Goal: Transaction & Acquisition: Purchase product/service

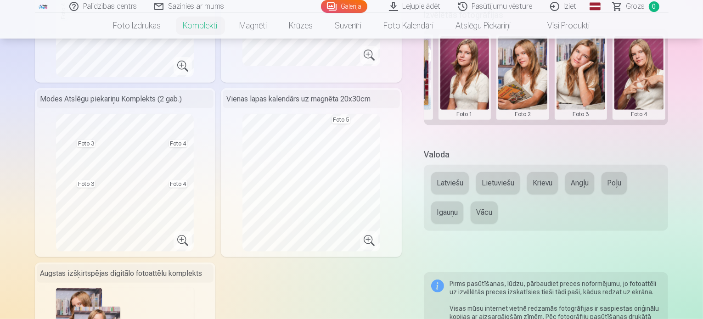
scroll to position [367, 0]
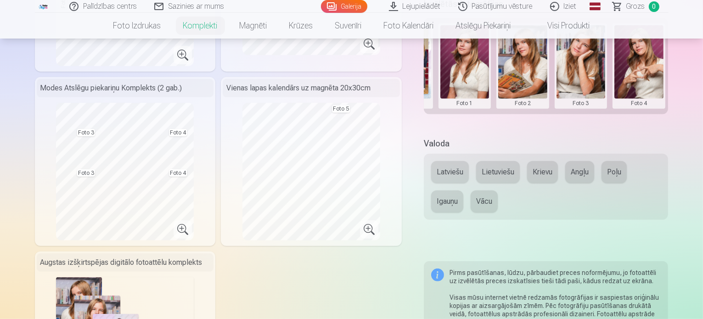
click at [453, 166] on button "Latviešu" at bounding box center [450, 172] width 38 height 22
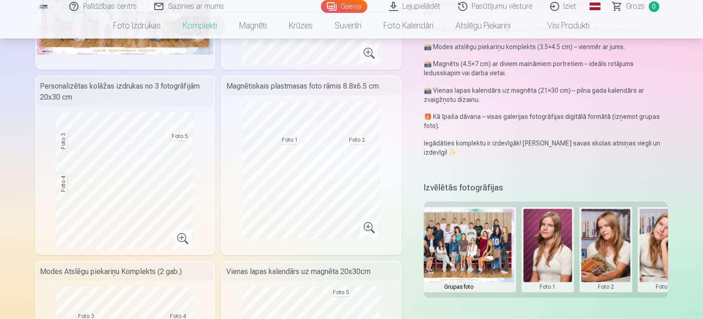
scroll to position [0, 3]
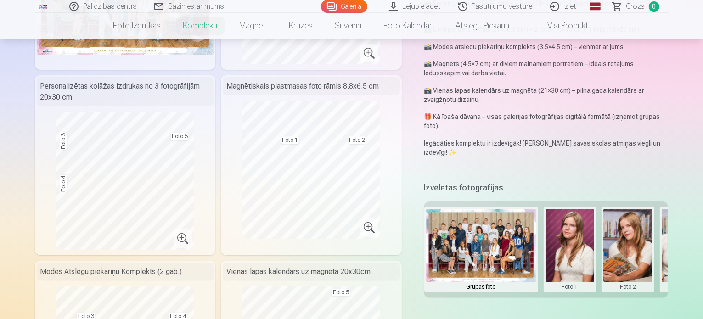
click at [505, 233] on img at bounding box center [481, 245] width 110 height 73
click at [559, 277] on div "Grupas foto Foto 1 Foto 2 Foto 3 Foto 4 Foto 5" at bounding box center [546, 249] width 245 height 96
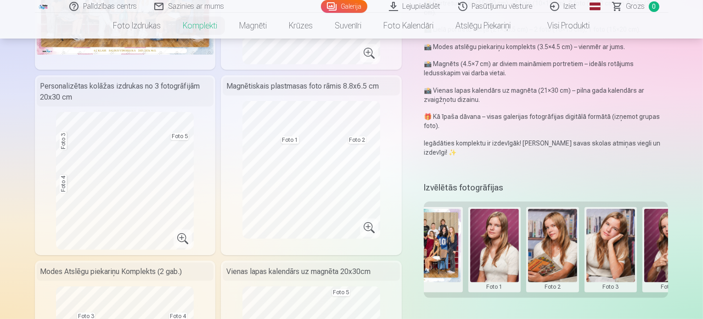
scroll to position [0, 77]
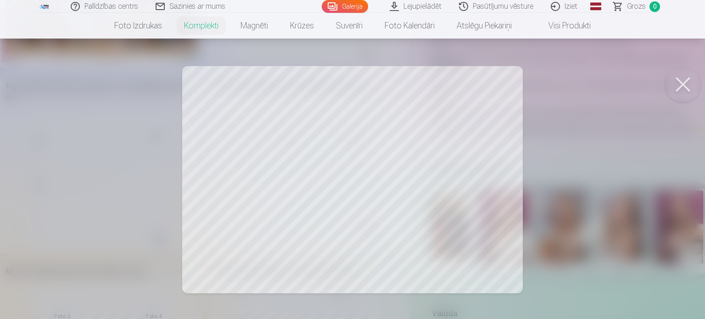
click at [358, 181] on div at bounding box center [352, 159] width 705 height 319
click at [687, 78] on button at bounding box center [683, 84] width 37 height 37
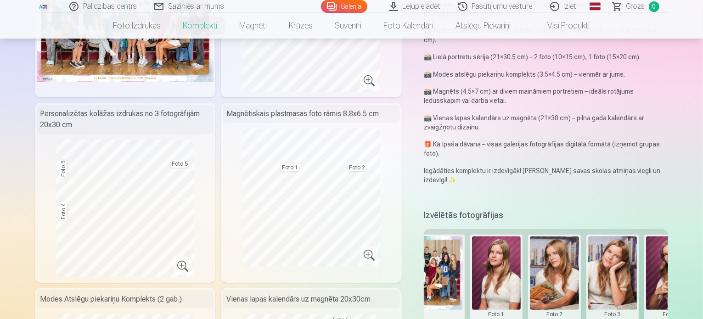
scroll to position [184, 0]
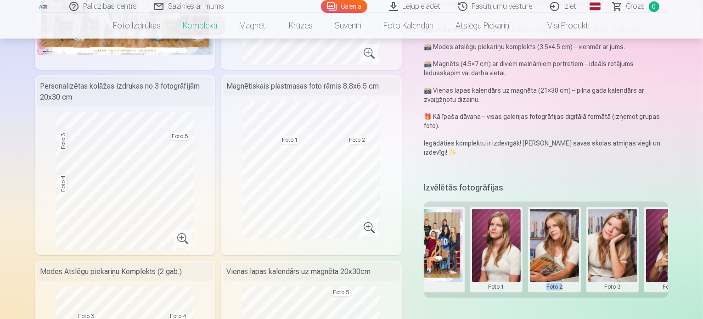
drag, startPoint x: 552, startPoint y: 278, endPoint x: 568, endPoint y: 279, distance: 15.6
click at [568, 279] on div "Grupas foto Foto 1 Foto 2 Foto 3 Foto 4 Foto 5" at bounding box center [546, 249] width 245 height 96
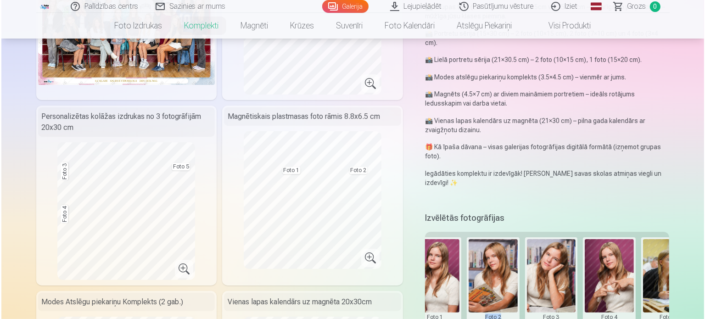
scroll to position [138, 0]
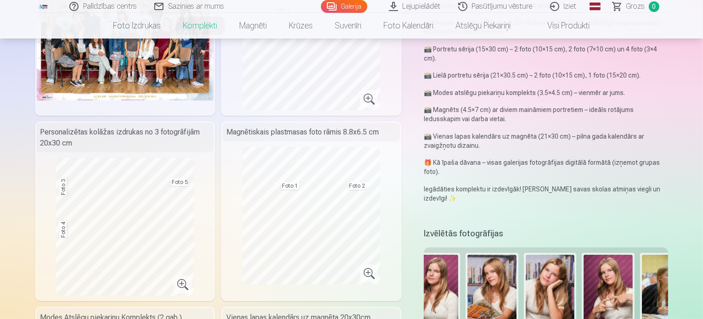
click at [617, 262] on button at bounding box center [607, 296] width 49 height 82
click at [615, 273] on button "Nomainiet foto" at bounding box center [614, 277] width 75 height 26
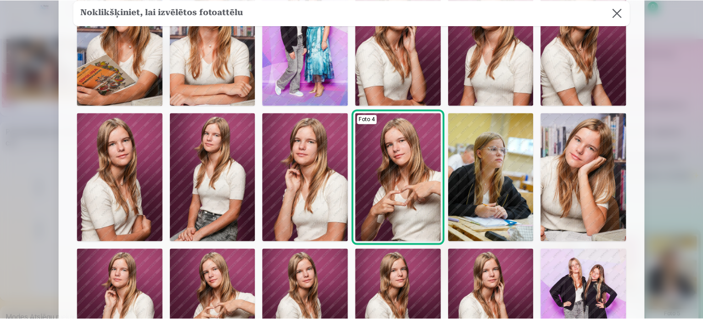
scroll to position [46, 0]
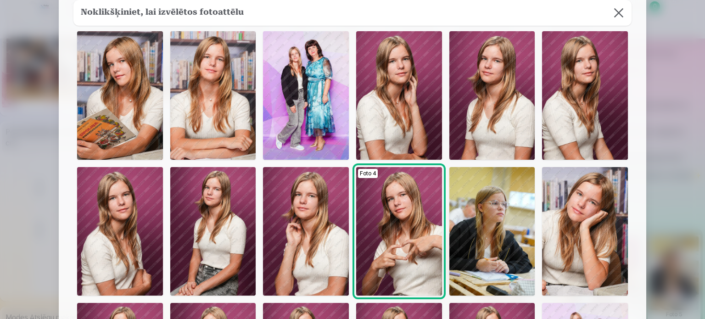
click at [298, 109] on img at bounding box center [306, 95] width 86 height 129
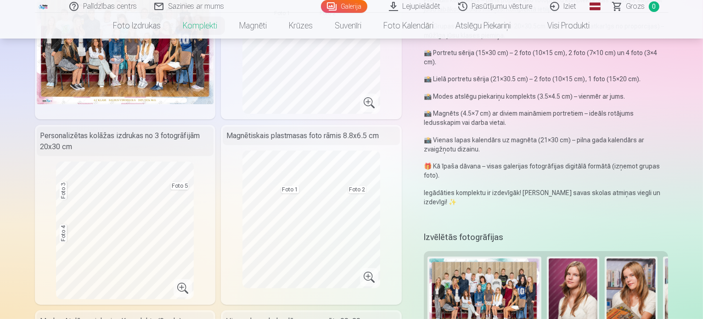
scroll to position [184, 0]
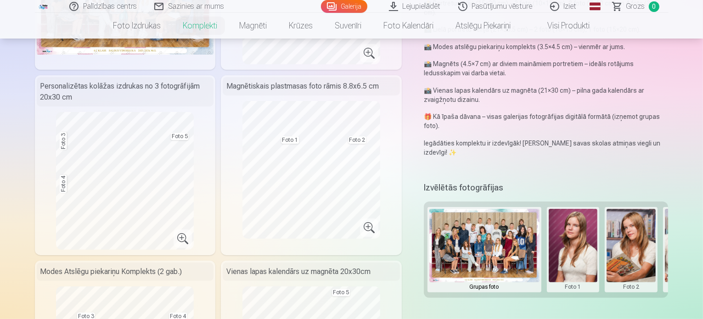
click at [572, 284] on div "Izvēlētās fotogrāfijas Grupas foto Foto 1 Foto 2 Foto 3 Foto 4 Foto 5" at bounding box center [546, 244] width 245 height 130
drag, startPoint x: 573, startPoint y: 282, endPoint x: 598, endPoint y: 283, distance: 24.3
click at [598, 283] on div "Izvēlētās fotogrāfijas Grupas foto Foto 1 Foto 2 Foto 3 Foto 4 Foto 5" at bounding box center [546, 244] width 245 height 130
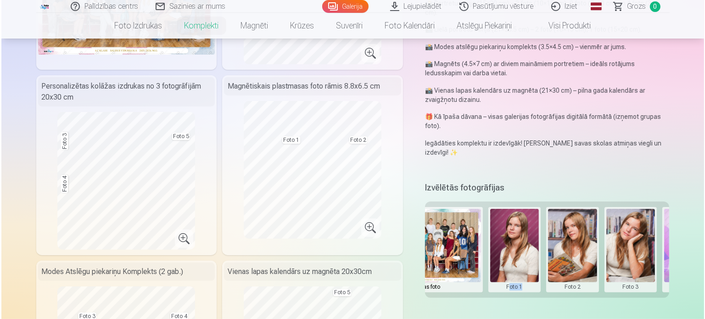
scroll to position [0, 59]
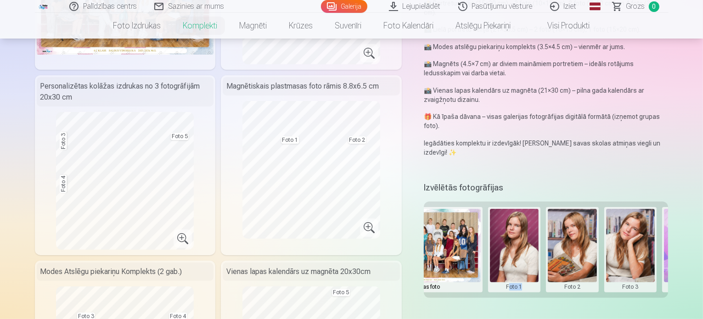
click at [639, 220] on button at bounding box center [630, 250] width 49 height 82
click at [633, 228] on button "Nomainiet foto" at bounding box center [636, 231] width 75 height 26
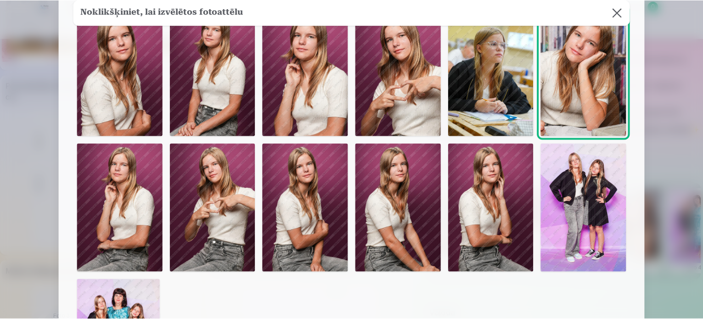
scroll to position [184, 0]
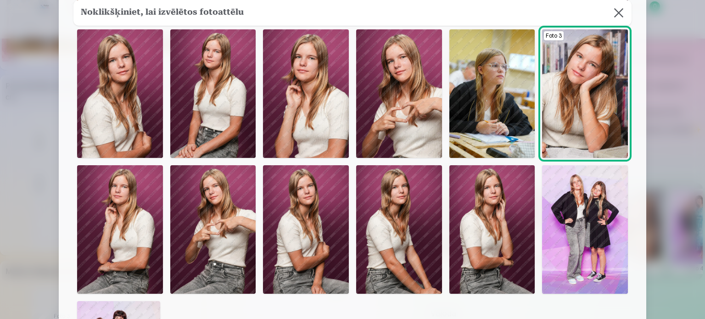
click at [618, 11] on button at bounding box center [619, 13] width 26 height 26
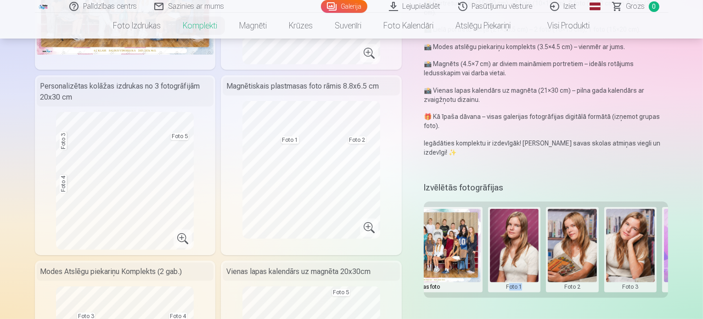
click at [633, 264] on button at bounding box center [630, 250] width 49 height 82
drag, startPoint x: 626, startPoint y: 300, endPoint x: 632, endPoint y: 293, distance: 8.5
click at [629, 297] on div at bounding box center [351, 159] width 703 height 319
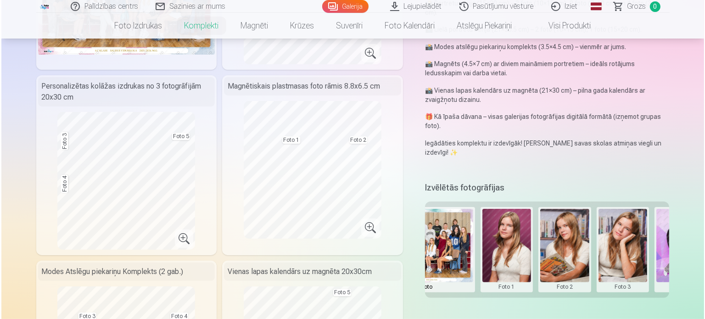
scroll to position [0, 90]
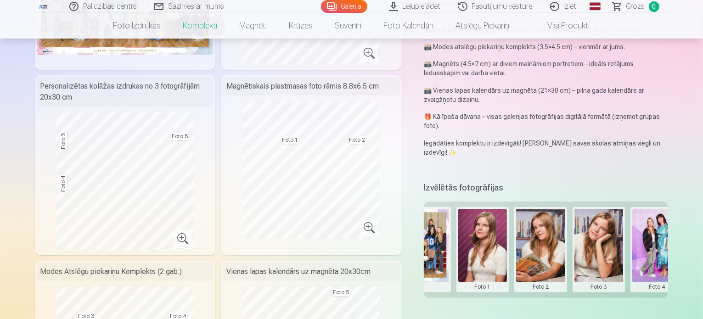
click at [618, 234] on button at bounding box center [598, 250] width 49 height 82
click at [615, 226] on button "Nomainiet foto" at bounding box center [605, 231] width 75 height 26
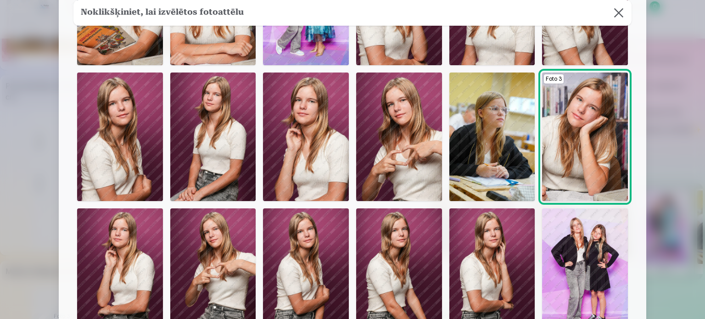
scroll to position [184, 0]
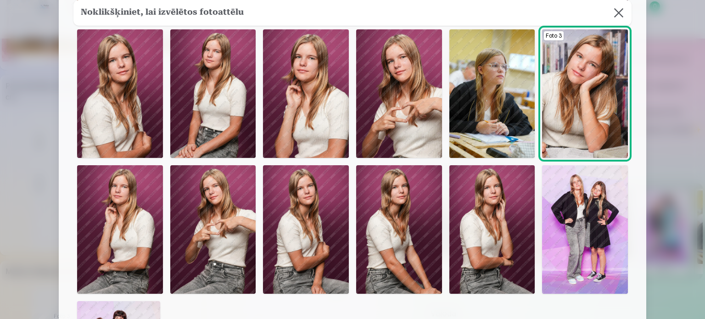
click at [573, 221] on img at bounding box center [585, 229] width 86 height 129
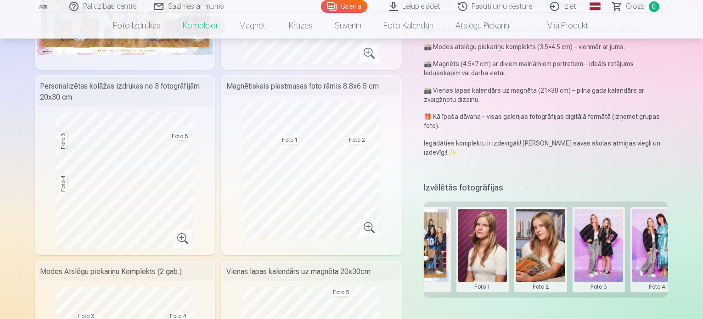
click at [546, 257] on button at bounding box center [540, 250] width 49 height 82
click at [539, 295] on div at bounding box center [351, 159] width 703 height 319
click at [603, 224] on button at bounding box center [598, 250] width 49 height 82
click at [598, 234] on button "Nomainiet foto" at bounding box center [605, 231] width 75 height 26
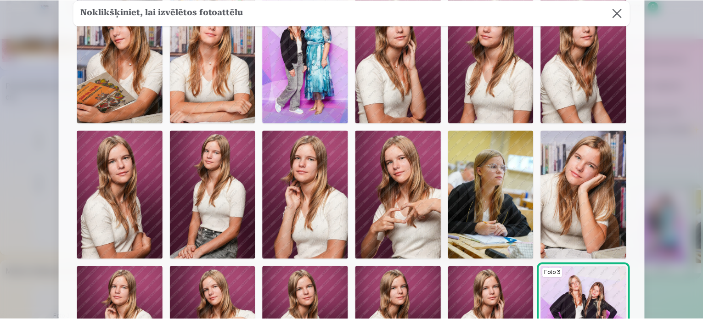
scroll to position [92, 0]
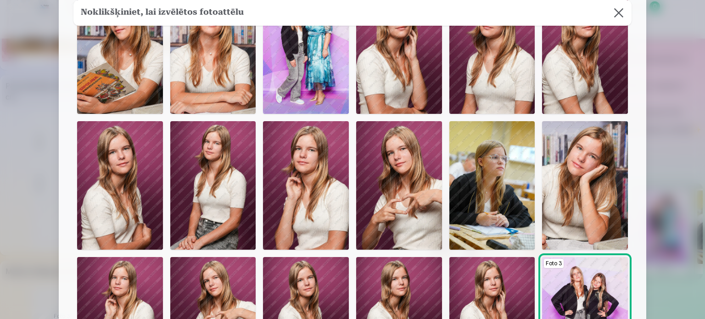
click at [622, 17] on button at bounding box center [619, 13] width 26 height 26
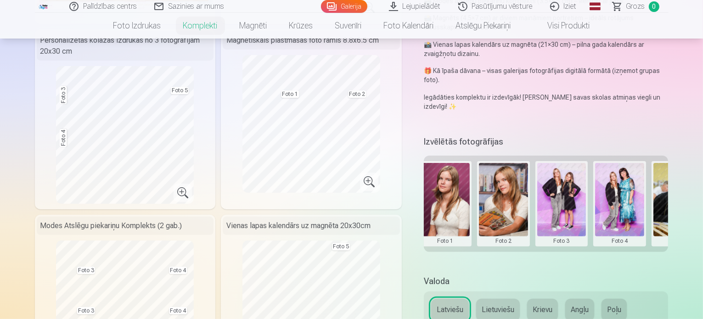
scroll to position [0, 125]
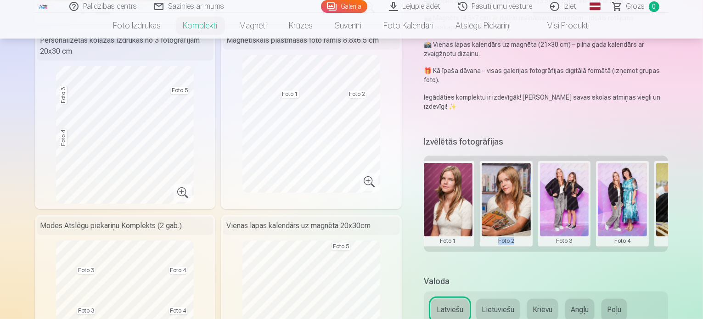
click at [504, 238] on div "Izvēlētās fotogrāfijas Grupas foto Foto 1 Foto 2 Foto 3 Foto 4 Foto 5" at bounding box center [546, 199] width 245 height 130
click at [455, 190] on button at bounding box center [448, 204] width 49 height 82
click at [460, 186] on button "Nomainiet foto" at bounding box center [454, 185] width 75 height 26
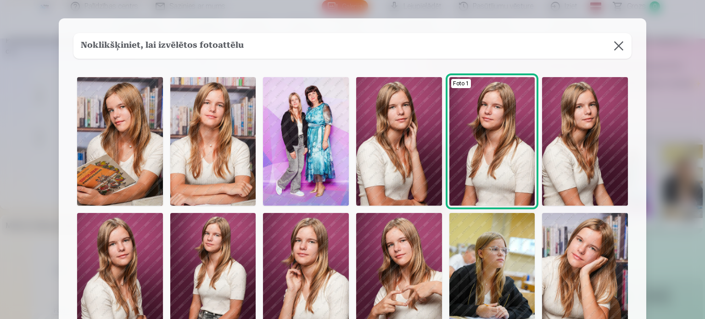
click at [615, 49] on button at bounding box center [619, 46] width 26 height 26
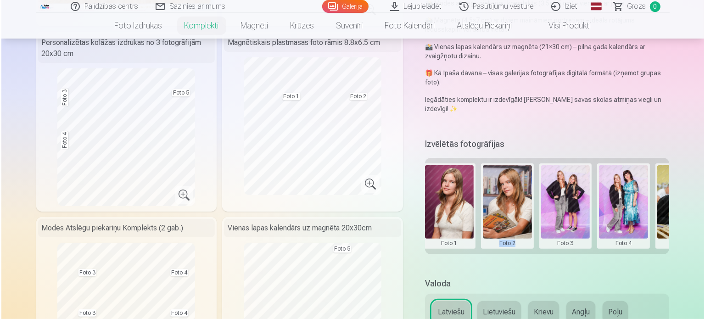
scroll to position [229, 0]
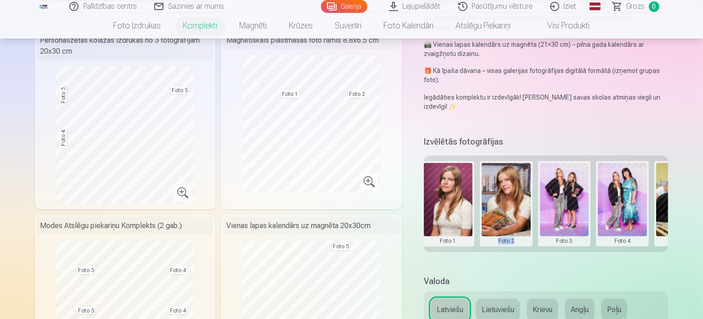
click at [573, 209] on button at bounding box center [564, 204] width 49 height 82
click at [577, 188] on button "Nomainiet foto" at bounding box center [570, 185] width 75 height 26
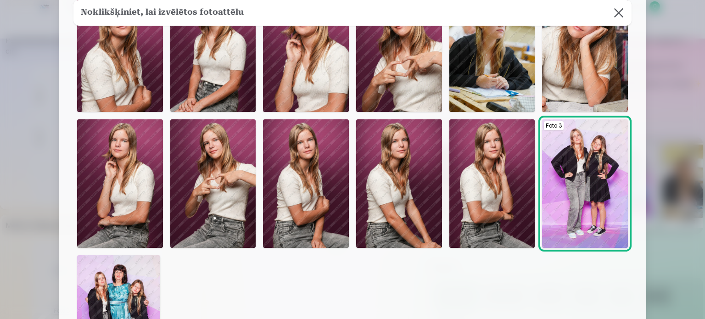
click at [594, 77] on img at bounding box center [585, 47] width 86 height 129
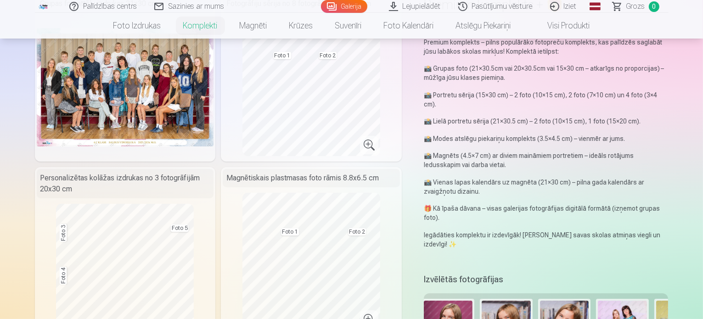
scroll to position [0, 0]
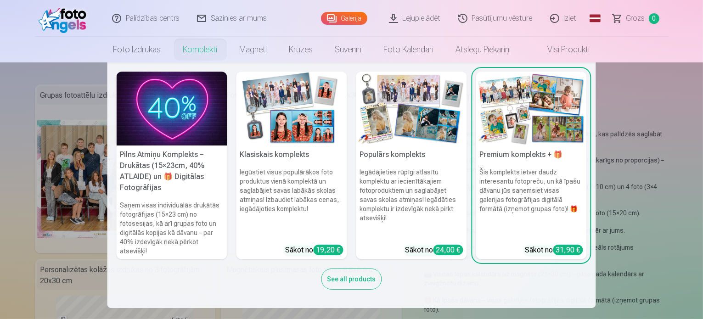
click at [315, 180] on h6 "Iegūstiet visus populārākos foto produktus vienā komplektā un saglabājiet savas…" at bounding box center [291, 202] width 111 height 77
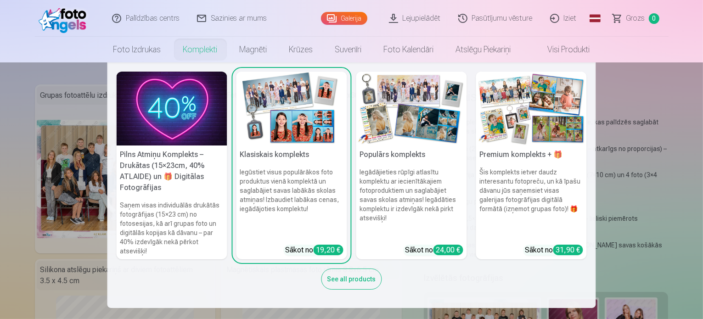
click at [420, 212] on h6 "Iegādājieties rūpīgi atlasītu komplektu ar iecienītākajiem fotoproduktiem un sa…" at bounding box center [411, 202] width 111 height 77
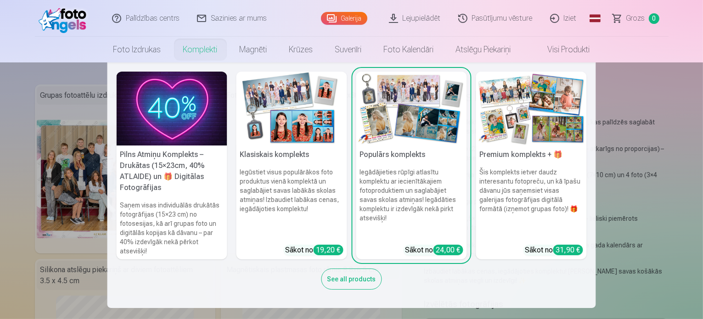
click at [172, 116] on img at bounding box center [172, 109] width 111 height 74
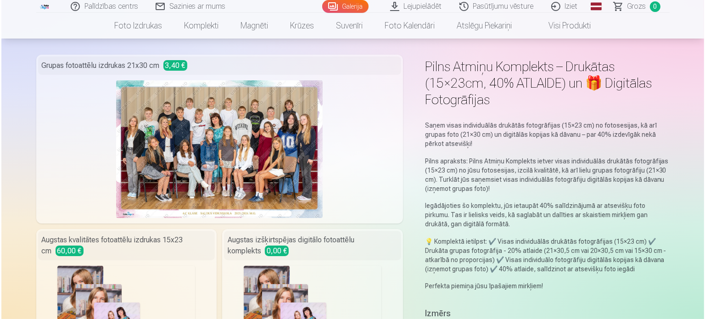
scroll to position [138, 0]
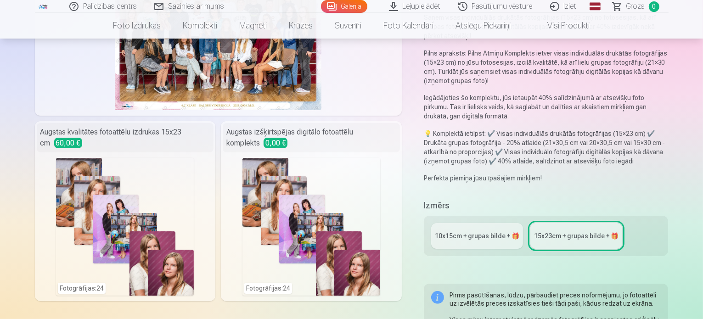
click at [391, 139] on div "Augstas izšķirtspējas digitālo fotoattēlu komplekts 0,00 €" at bounding box center [311, 137] width 177 height 29
click at [260, 222] on div "Fotogrāfijas : 24" at bounding box center [311, 227] width 138 height 138
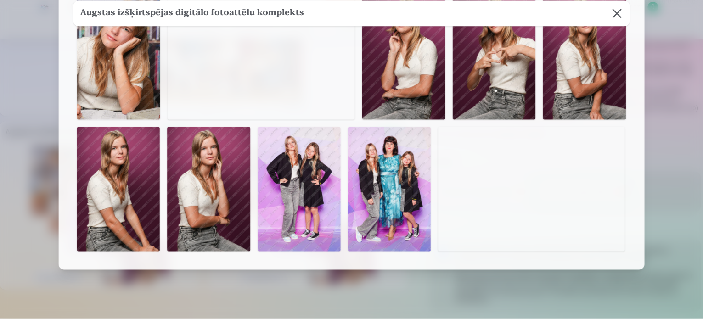
scroll to position [529, 0]
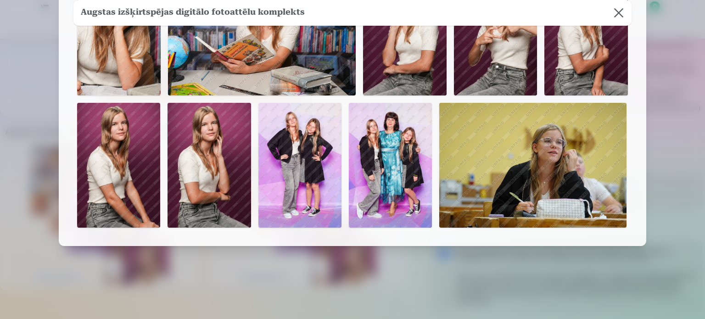
click at [531, 148] on img at bounding box center [532, 165] width 187 height 125
click at [527, 148] on img at bounding box center [532, 165] width 187 height 125
click at [619, 11] on button at bounding box center [619, 13] width 26 height 26
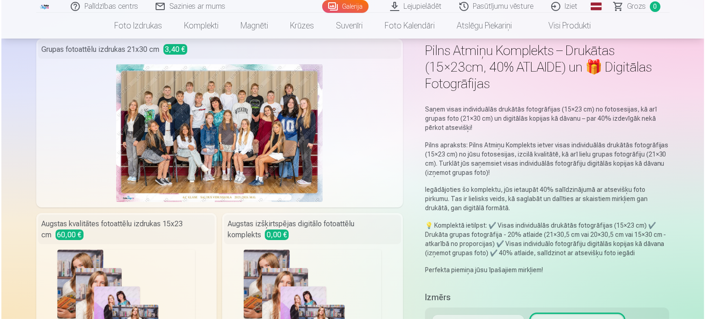
scroll to position [138, 0]
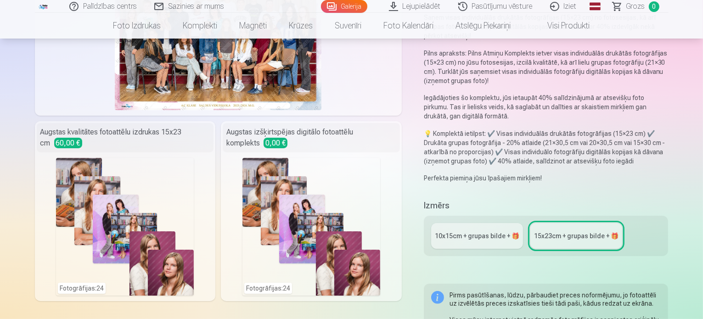
click at [323, 192] on div "Fotogrāfijas : 24" at bounding box center [311, 227] width 138 height 138
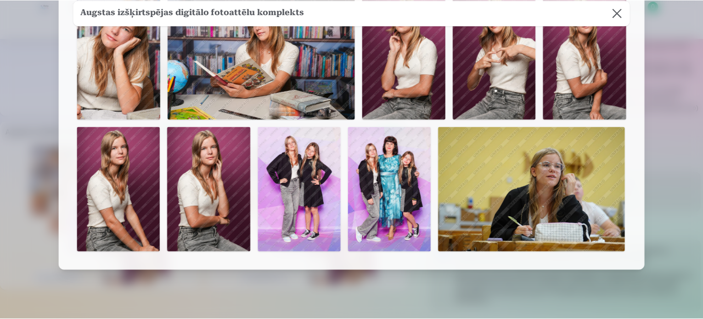
scroll to position [529, 0]
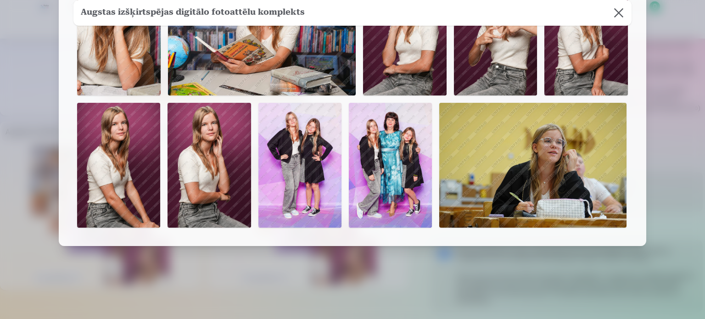
click at [625, 9] on button at bounding box center [619, 13] width 26 height 26
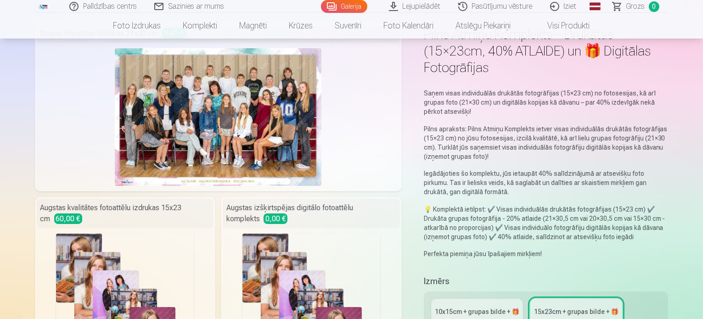
scroll to position [46, 0]
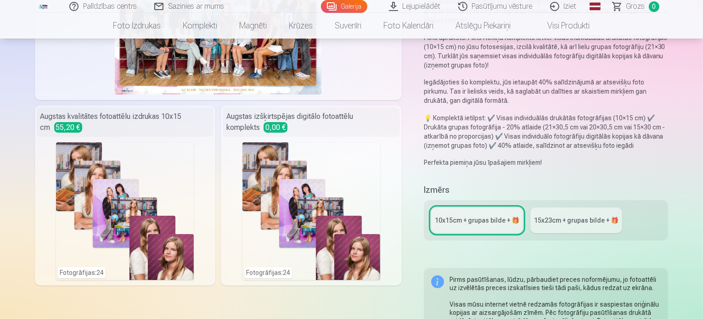
scroll to position [138, 0]
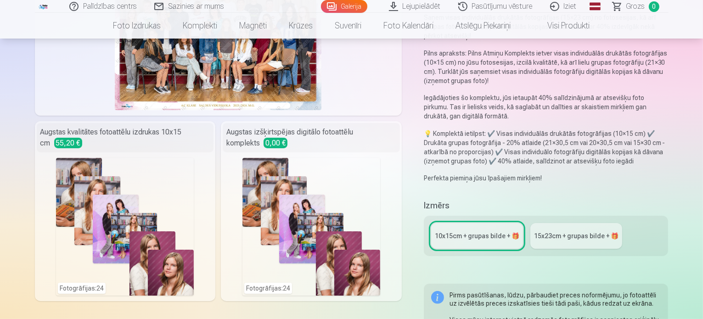
click at [356, 185] on div "Fotogrāfijas : 24" at bounding box center [311, 227] width 138 height 138
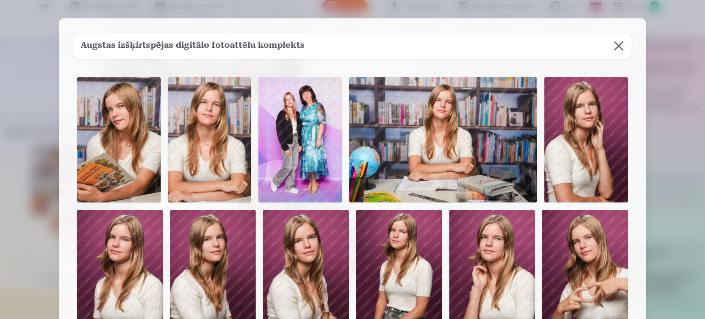
click at [620, 43] on button at bounding box center [619, 46] width 26 height 26
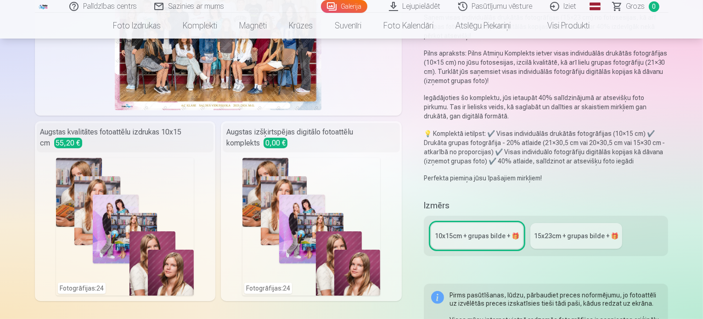
click at [287, 138] on span "0,00 €" at bounding box center [275, 143] width 24 height 11
click at [363, 130] on div "Augstas izšķirtspējas digitālo fotoattēlu komplekts 0,00 €" at bounding box center [311, 137] width 177 height 29
click at [338, 131] on div "Augstas izšķirtspējas digitālo fotoattēlu komplekts 0,00 €" at bounding box center [311, 137] width 177 height 29
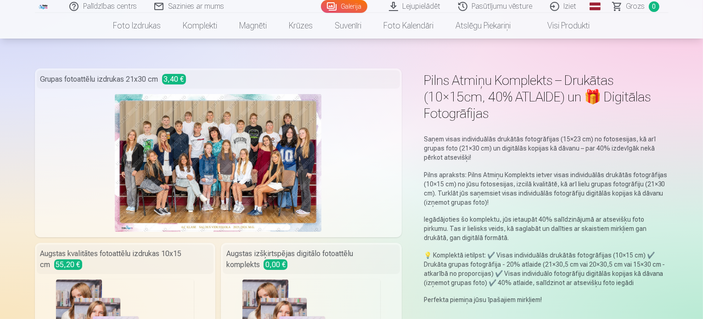
scroll to position [0, 0]
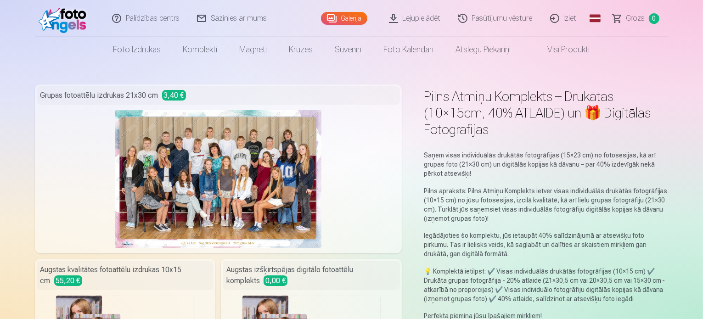
click at [329, 143] on div at bounding box center [218, 179] width 363 height 138
click at [312, 165] on div at bounding box center [218, 179] width 363 height 138
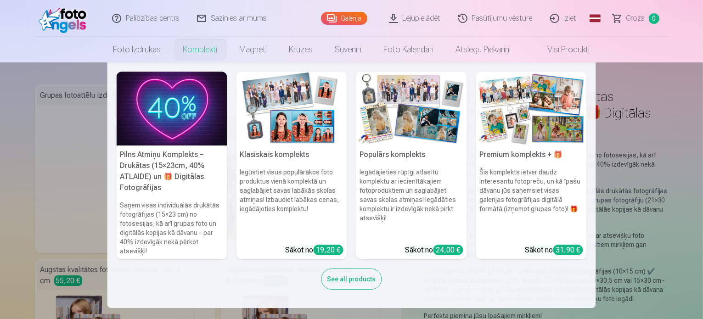
click at [405, 192] on h6 "Iegādājieties rūpīgi atlasītu komplektu ar iecienītākajiem fotoproduktiem un sa…" at bounding box center [411, 202] width 111 height 77
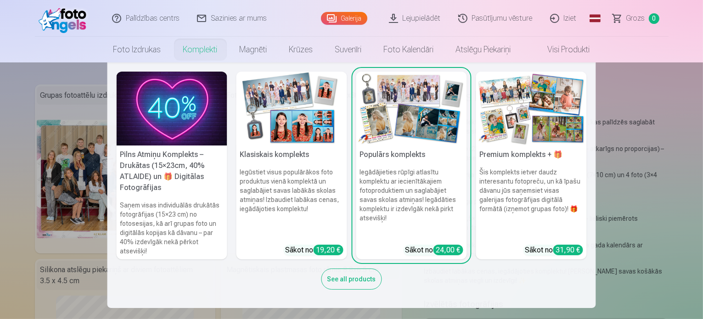
click at [536, 216] on h6 "Šis komplekts ietver daudz interesantu fotopreču, un kā īpašu dāvanu jūs saņems…" at bounding box center [531, 202] width 111 height 77
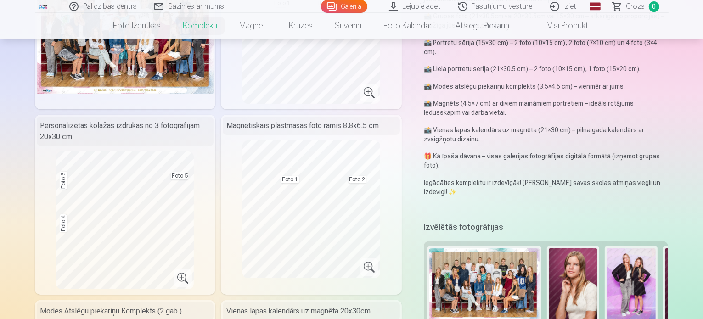
scroll to position [184, 0]
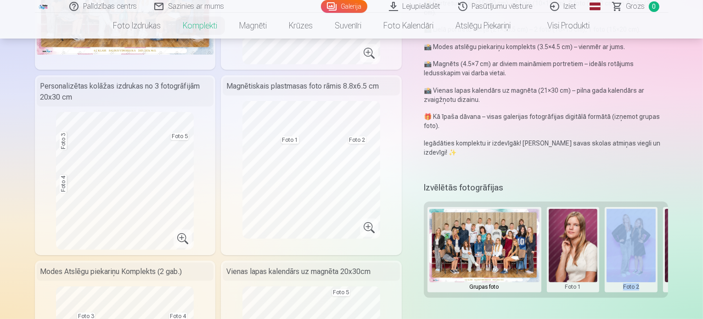
drag, startPoint x: 605, startPoint y: 279, endPoint x: 661, endPoint y: 281, distance: 56.0
click at [661, 281] on div "Grupas foto Foto 1 Foto 2 Foto 3 Foto 4 Foto 5" at bounding box center [546, 249] width 245 height 96
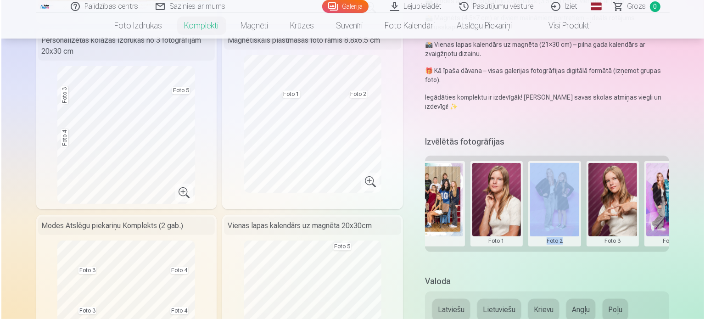
scroll to position [0, 85]
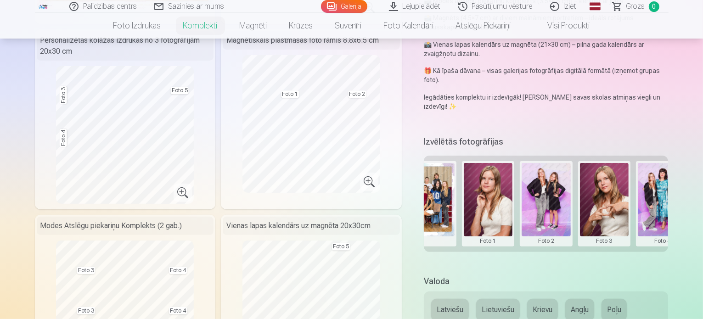
click at [606, 257] on div "Premium komplekts + 🎁 Premium komplekts – pilns populārāko fotopreču komplekts,…" at bounding box center [351, 291] width 633 height 872
click at [493, 193] on button at bounding box center [488, 204] width 49 height 82
click at [503, 181] on button "Nomainiet foto" at bounding box center [494, 185] width 75 height 26
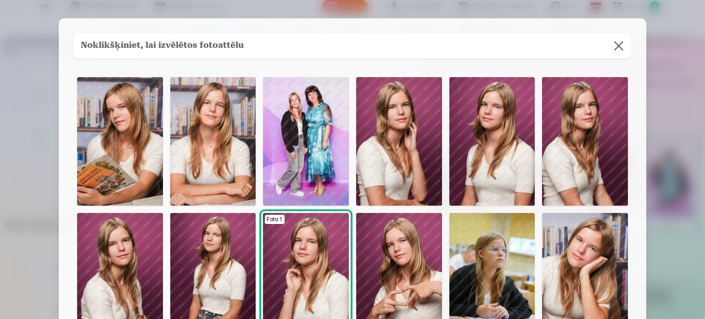
click at [496, 168] on img at bounding box center [492, 141] width 86 height 129
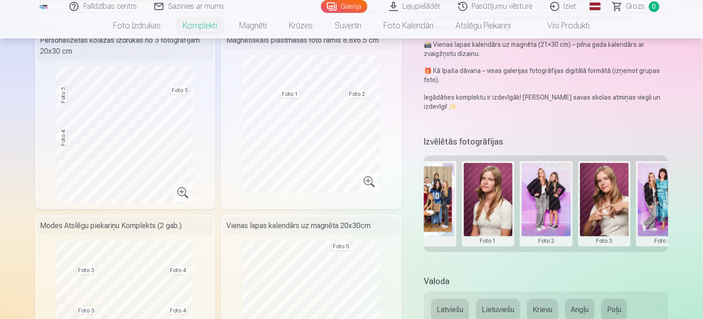
click at [553, 187] on button at bounding box center [545, 204] width 49 height 82
click at [573, 183] on button "Nomainiet foto" at bounding box center [552, 185] width 75 height 26
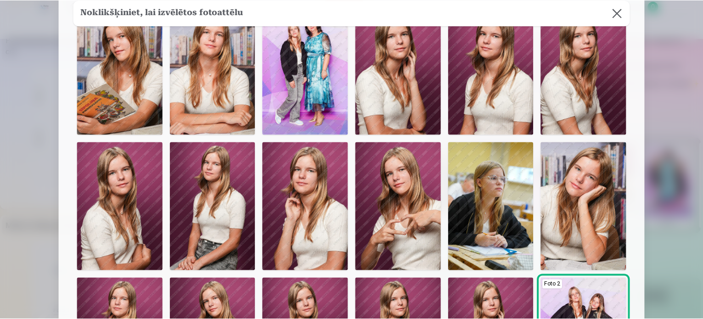
scroll to position [184, 0]
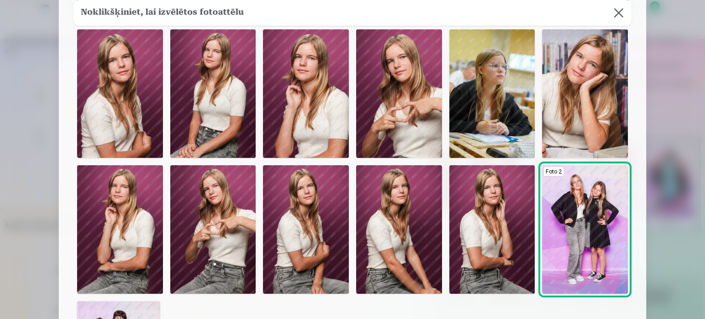
click at [507, 144] on img at bounding box center [492, 93] width 86 height 129
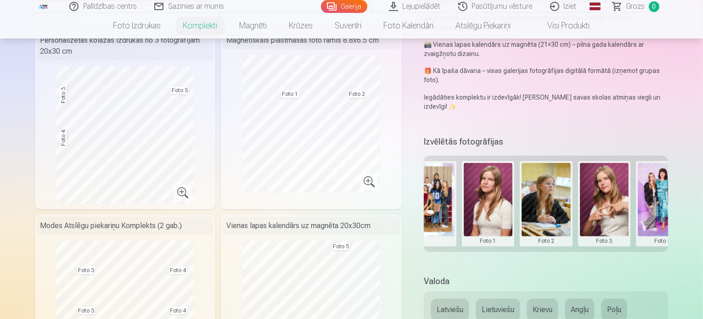
click at [616, 188] on button at bounding box center [604, 204] width 49 height 82
click at [612, 188] on button "Nomainiet foto" at bounding box center [610, 185] width 75 height 26
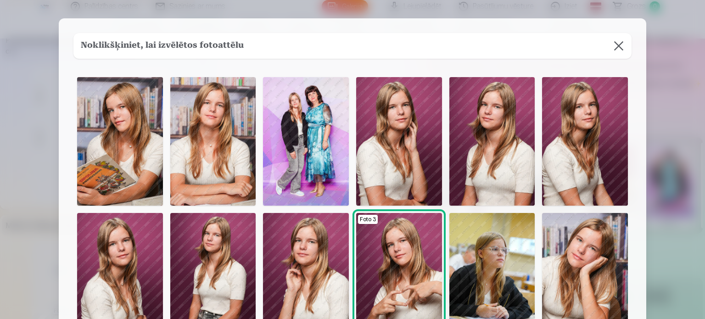
click at [310, 130] on img at bounding box center [306, 141] width 86 height 129
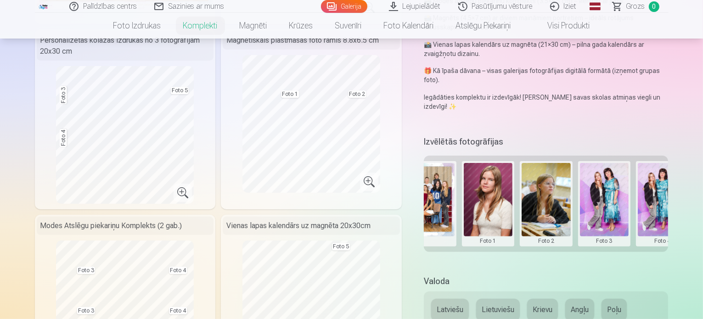
click at [671, 168] on button at bounding box center [661, 204] width 49 height 82
click at [663, 181] on button "Nomainiet foto" at bounding box center [663, 185] width 75 height 26
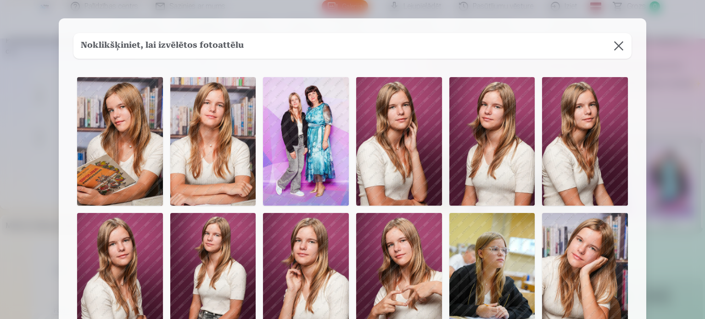
click at [129, 150] on img at bounding box center [120, 141] width 86 height 129
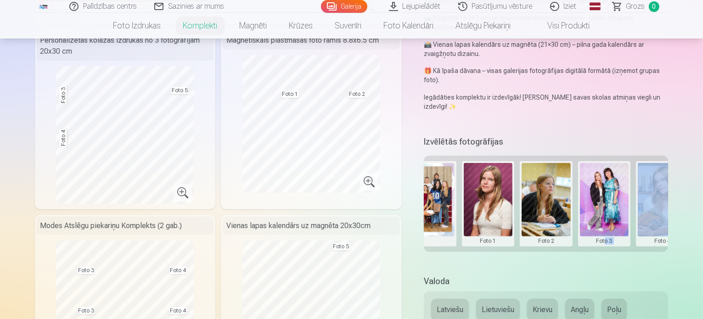
drag, startPoint x: 644, startPoint y: 232, endPoint x: 612, endPoint y: 244, distance: 34.7
click at [612, 244] on div "Izvēlētās fotogrāfijas Grupas foto Foto 1 Foto 2 Foto 3 Foto 4 Foto 5" at bounding box center [546, 199] width 245 height 130
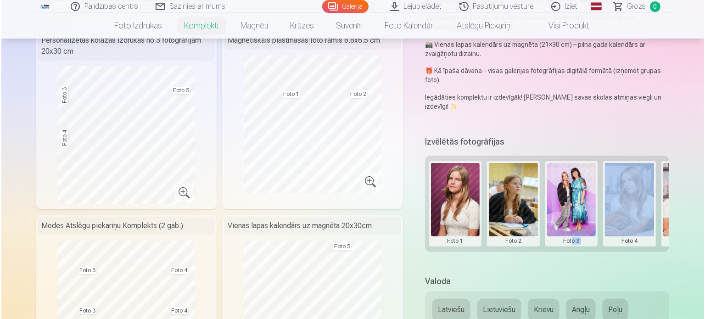
scroll to position [0, 133]
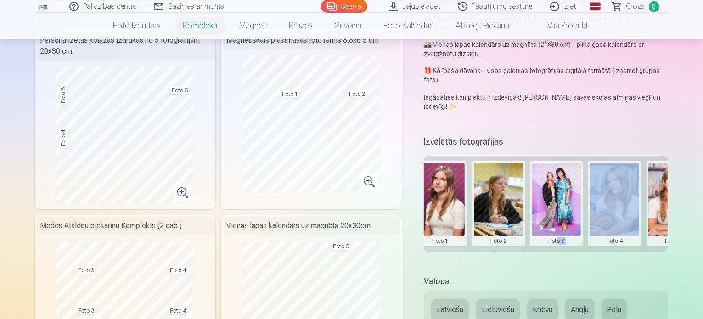
click at [677, 167] on button at bounding box center [672, 204] width 49 height 82
click at [676, 179] on button "Nomainiet foto" at bounding box center [663, 185] width 75 height 26
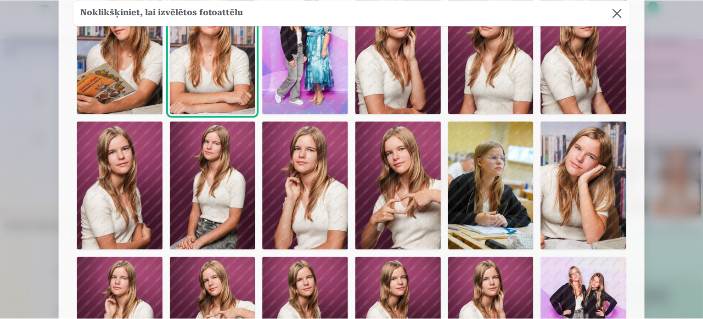
scroll to position [229, 0]
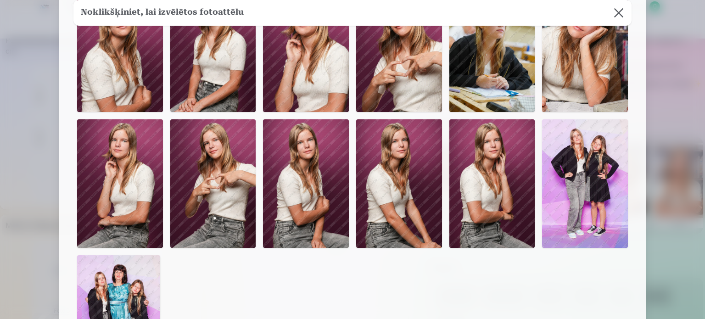
click at [400, 183] on img at bounding box center [399, 183] width 86 height 129
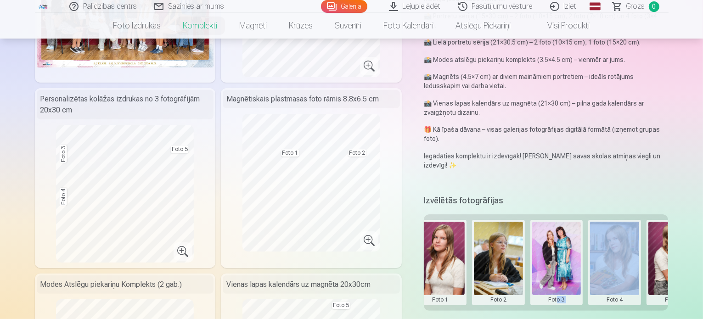
scroll to position [275, 0]
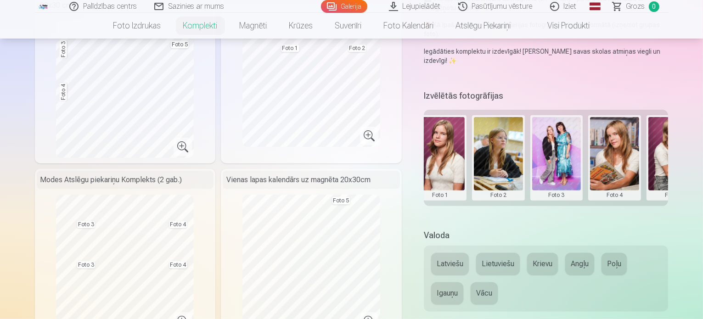
click at [624, 202] on div "Izvēlētās fotogrāfijas Grupas foto Foto 1 Foto 2 Foto 3 Foto 4 Foto 5" at bounding box center [546, 153] width 245 height 130
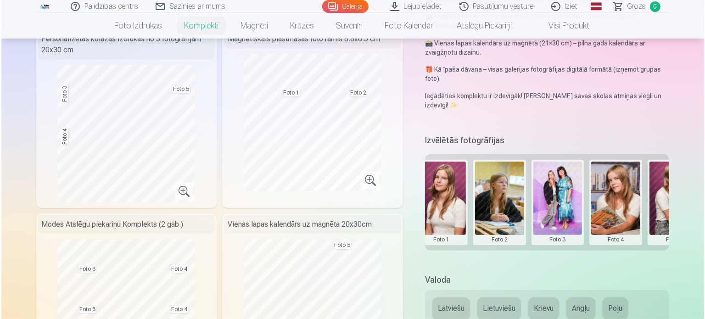
scroll to position [229, 0]
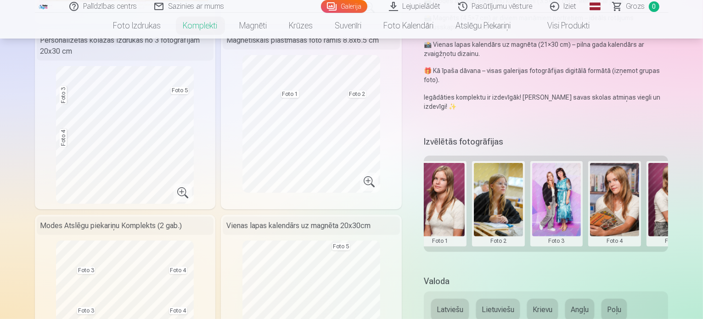
click at [505, 186] on button at bounding box center [498, 204] width 49 height 82
click at [505, 186] on button "Nomainiet foto" at bounding box center [504, 185] width 75 height 26
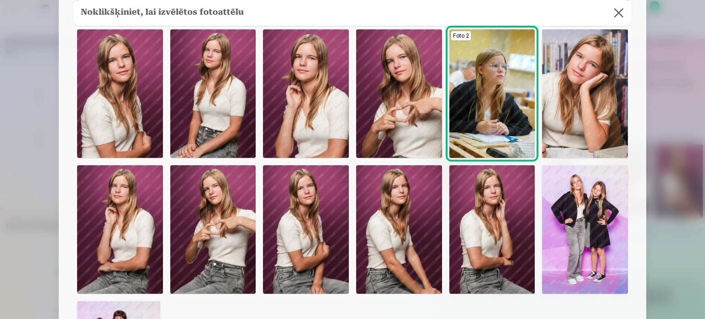
scroll to position [275, 0]
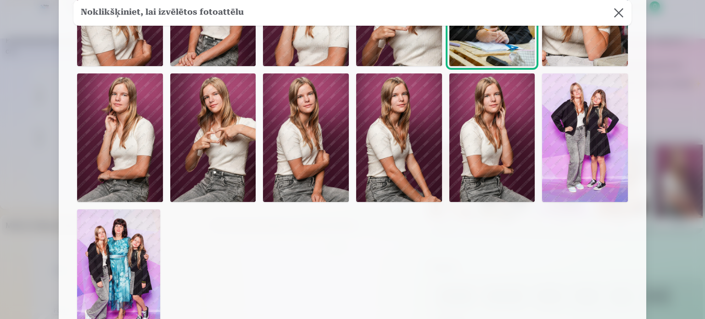
click at [418, 181] on img at bounding box center [399, 137] width 86 height 129
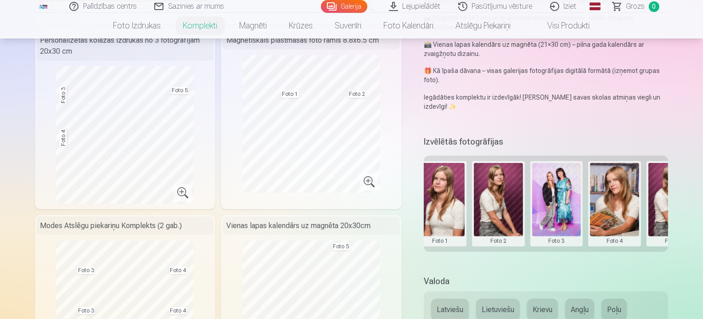
click at [687, 210] on button at bounding box center [672, 204] width 49 height 82
click at [681, 199] on div at bounding box center [351, 159] width 703 height 319
click at [677, 207] on button at bounding box center [672, 204] width 49 height 82
click at [675, 184] on button "Nomainiet foto" at bounding box center [663, 185] width 75 height 26
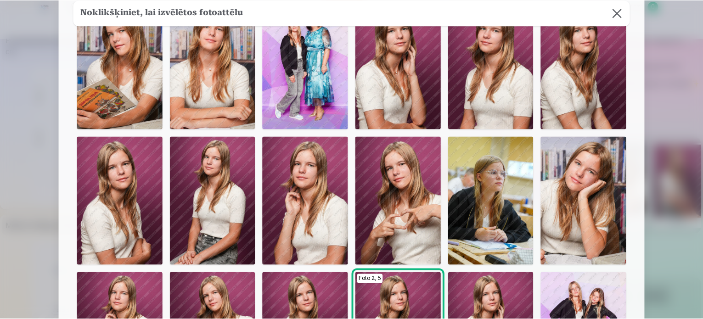
scroll to position [184, 0]
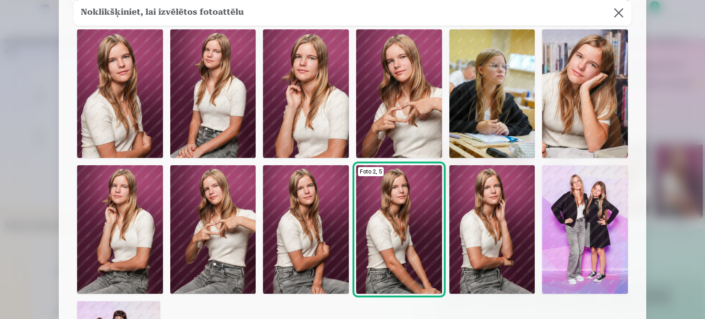
click at [514, 130] on img at bounding box center [492, 93] width 86 height 129
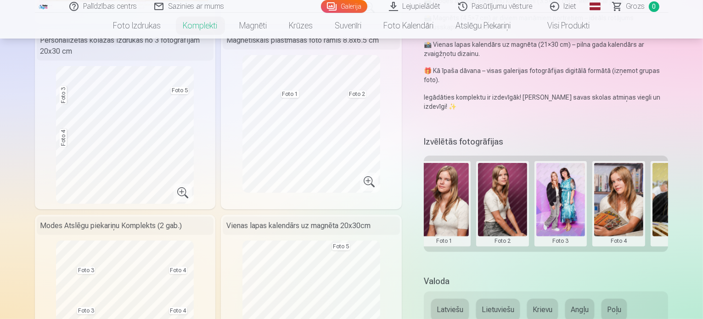
scroll to position [275, 0]
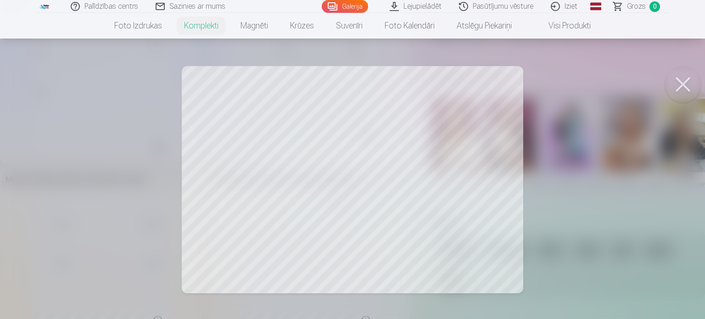
click at [687, 76] on button at bounding box center [683, 84] width 37 height 37
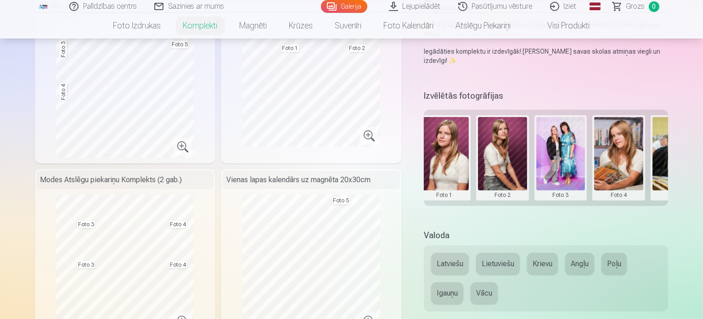
drag, startPoint x: 580, startPoint y: 146, endPoint x: 637, endPoint y: 145, distance: 57.8
click at [637, 145] on div "Grupas foto Foto 1 Foto 2 Foto 3 Foto 4 Foto 5" at bounding box center [546, 158] width 245 height 96
click at [535, 187] on div "Grupas foto Foto 1 Foto 2 Foto 3 Foto 4 Foto 5" at bounding box center [546, 158] width 245 height 96
click at [460, 253] on button "Latviešu" at bounding box center [450, 264] width 38 height 22
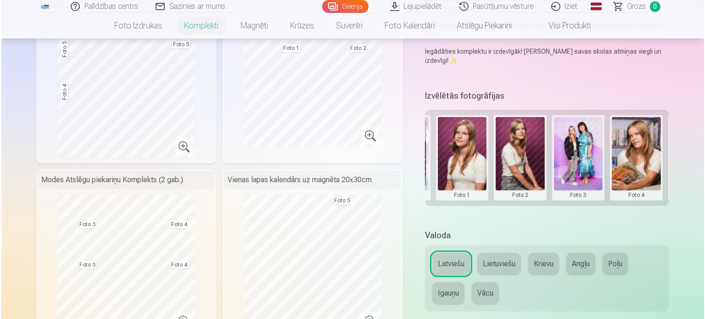
scroll to position [0, 139]
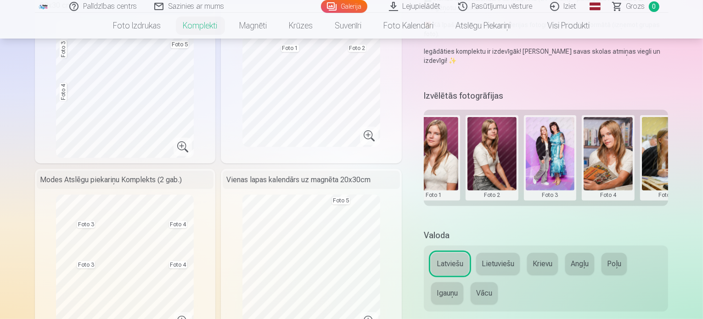
click at [677, 156] on button at bounding box center [666, 158] width 49 height 82
click at [674, 133] on button "Nomainiet foto" at bounding box center [663, 139] width 75 height 26
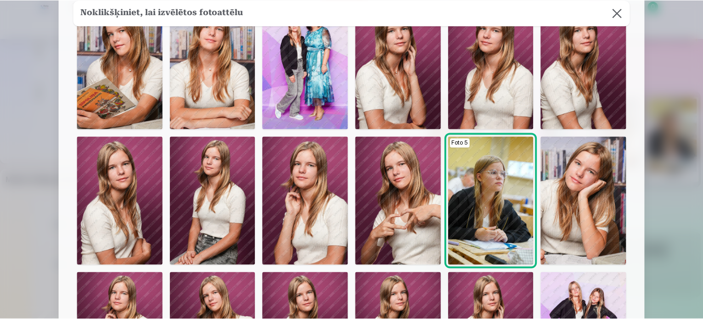
scroll to position [92, 0]
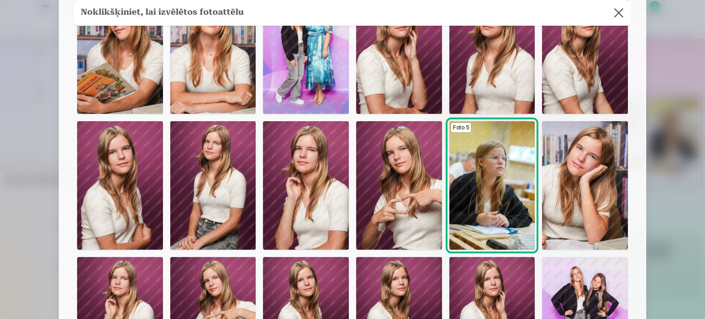
click at [592, 199] on img at bounding box center [585, 185] width 86 height 129
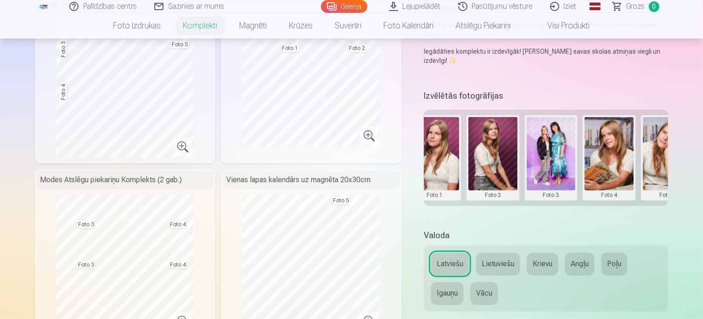
click at [627, 141] on button at bounding box center [608, 158] width 49 height 82
click at [621, 142] on button "Nomainiet foto" at bounding box center [615, 139] width 75 height 26
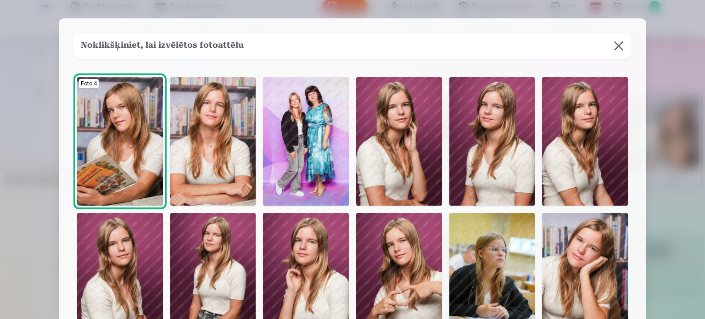
click at [495, 246] on img at bounding box center [492, 277] width 86 height 129
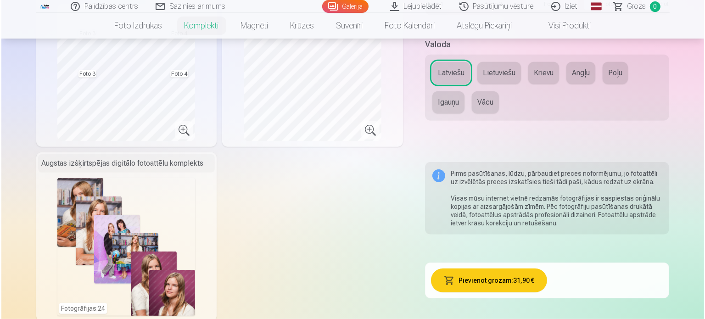
scroll to position [505, 0]
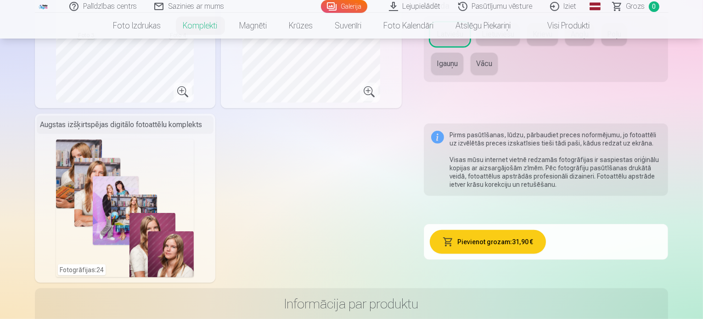
click at [502, 238] on button "Pievienot grozam : 31,90 €" at bounding box center [488, 242] width 116 height 24
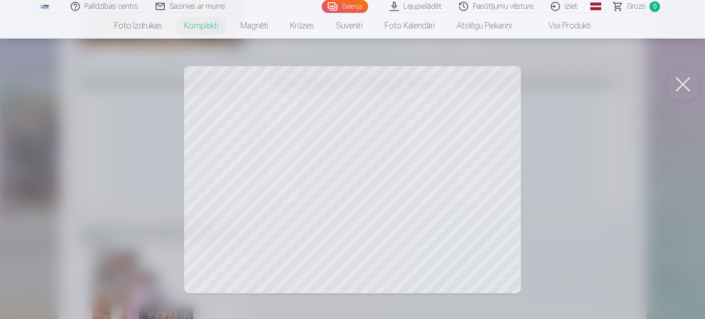
scroll to position [26, 0]
click at [687, 82] on button at bounding box center [683, 84] width 37 height 37
click at [682, 83] on button at bounding box center [683, 84] width 37 height 37
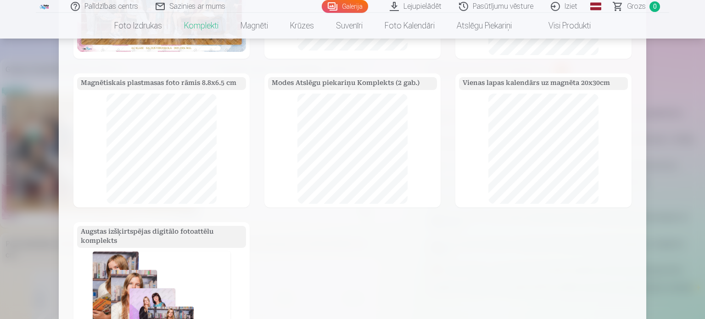
scroll to position [72, 0]
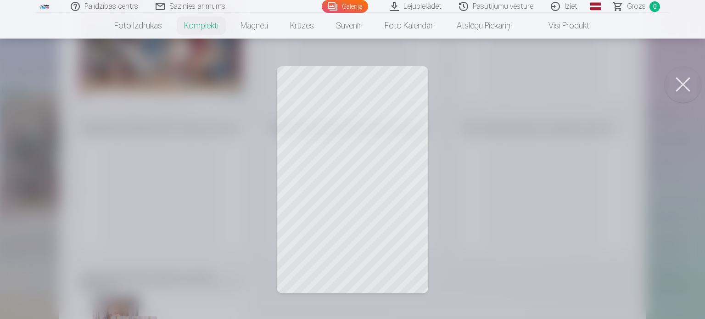
click at [683, 82] on button at bounding box center [683, 84] width 37 height 37
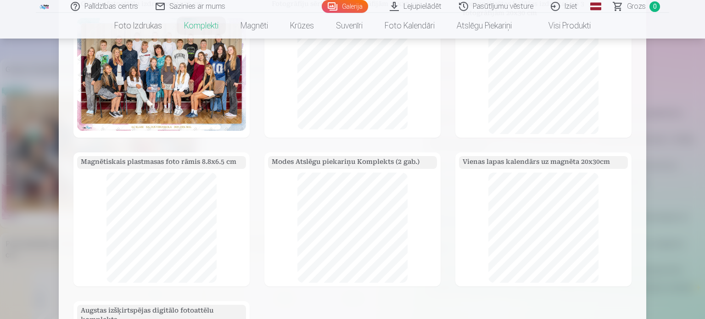
scroll to position [0, 0]
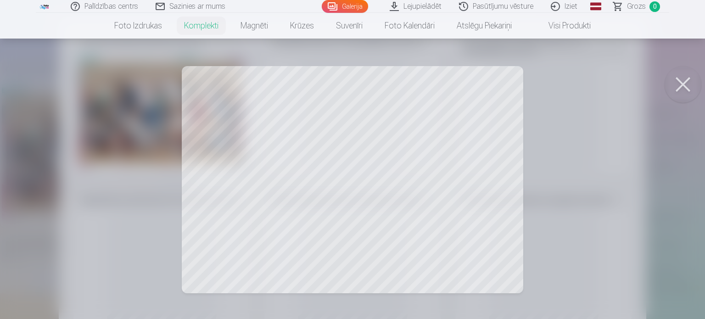
click at [687, 81] on button at bounding box center [683, 84] width 37 height 37
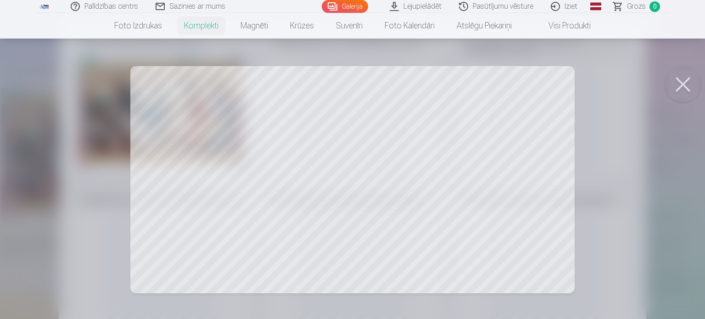
click at [689, 85] on button at bounding box center [683, 84] width 37 height 37
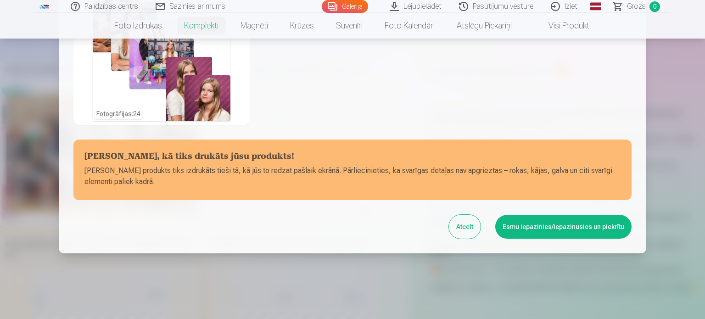
scroll to position [393, 0]
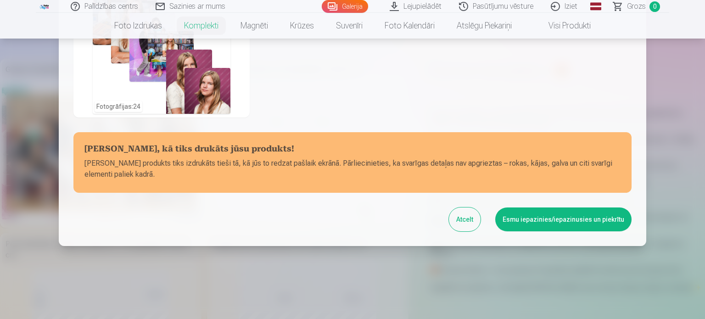
click at [548, 218] on button "Esmu iepazinies/iepazinusies un piekrītu" at bounding box center [563, 219] width 136 height 24
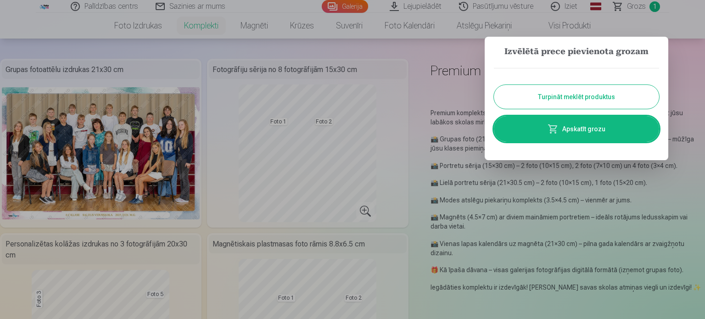
click at [582, 127] on link "Apskatīt grozu" at bounding box center [576, 129] width 165 height 26
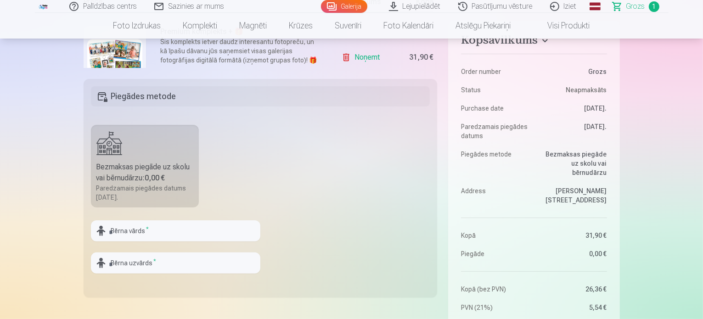
scroll to position [229, 0]
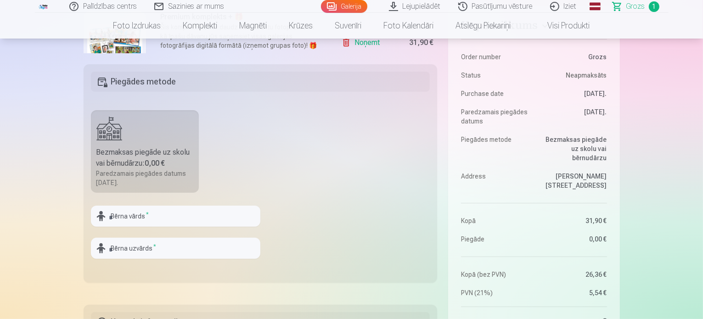
click at [165, 165] on b "0,00 €" at bounding box center [155, 163] width 20 height 9
click at [170, 219] on input "text" at bounding box center [175, 216] width 169 height 21
type input "*****"
type input "*********"
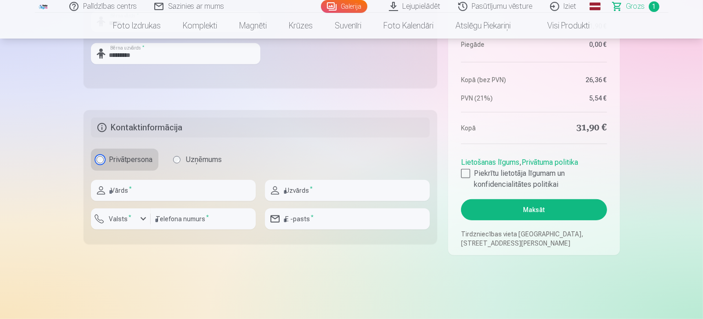
scroll to position [378, 0]
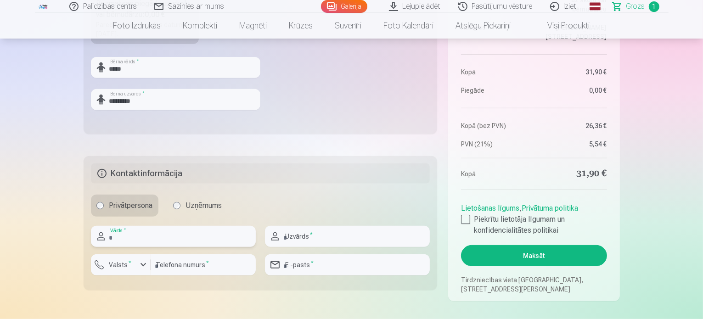
click at [209, 243] on input "text" at bounding box center [173, 236] width 165 height 21
type input "****"
type input "*********"
type input "********"
type input "**********"
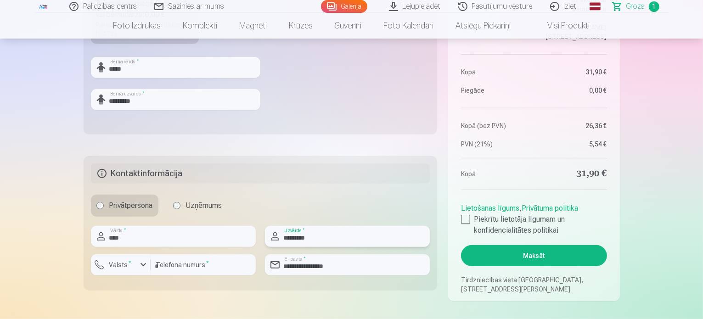
click at [302, 238] on input "*********" at bounding box center [347, 236] width 165 height 21
click at [299, 238] on input "*********" at bounding box center [347, 236] width 165 height 21
type input "*********"
click at [148, 235] on input "****" at bounding box center [173, 236] width 165 height 21
type input "****"
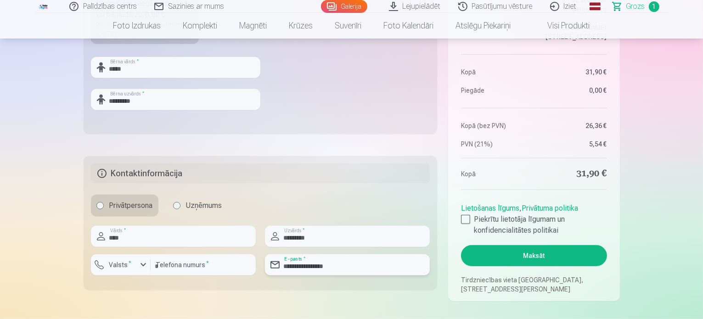
drag, startPoint x: 352, startPoint y: 269, endPoint x: 285, endPoint y: 271, distance: 67.0
click at [285, 271] on input "**********" at bounding box center [347, 264] width 165 height 21
type input "**********"
click at [464, 219] on div at bounding box center [465, 219] width 9 height 9
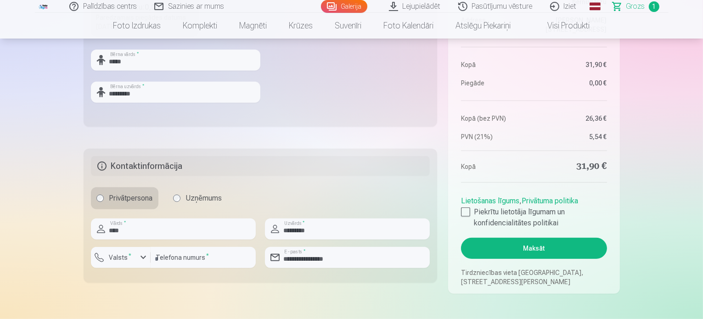
scroll to position [470, 0]
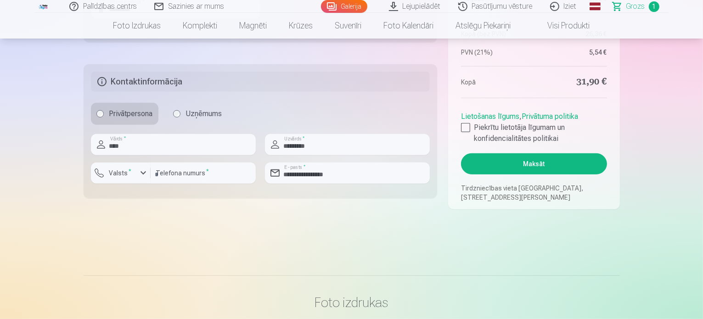
click at [536, 173] on button "Maksāt" at bounding box center [533, 163] width 145 height 21
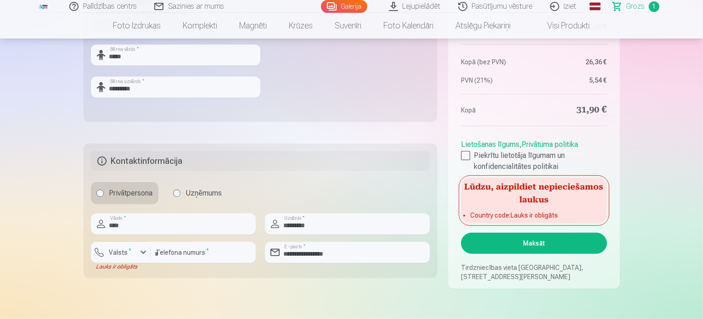
scroll to position [413, 0]
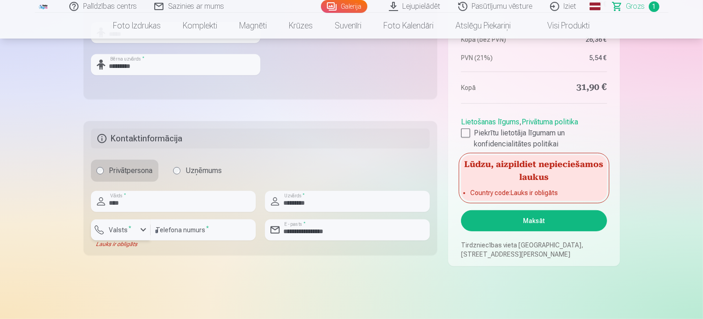
click at [143, 229] on div "button" at bounding box center [143, 229] width 11 height 11
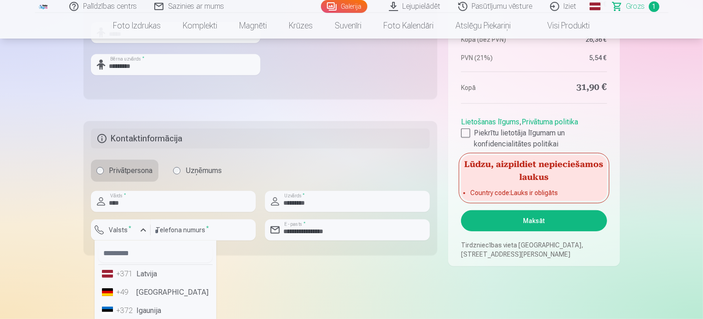
click at [145, 276] on li "+371 Latvija" at bounding box center [155, 274] width 114 height 18
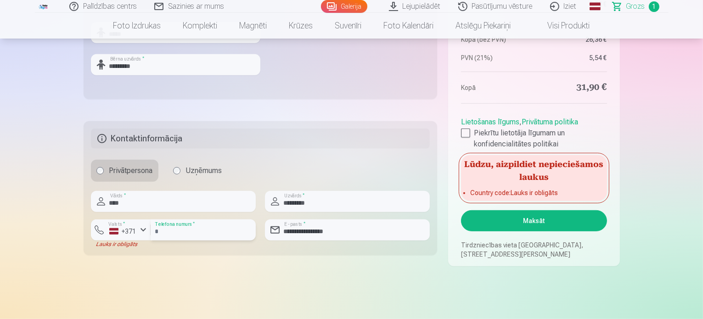
drag, startPoint x: 194, startPoint y: 233, endPoint x: 151, endPoint y: 228, distance: 43.0
click at [151, 228] on input "********" at bounding box center [203, 229] width 105 height 21
type input "********"
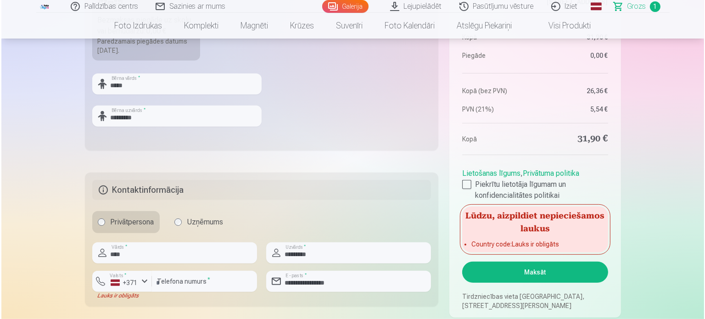
scroll to position [367, 0]
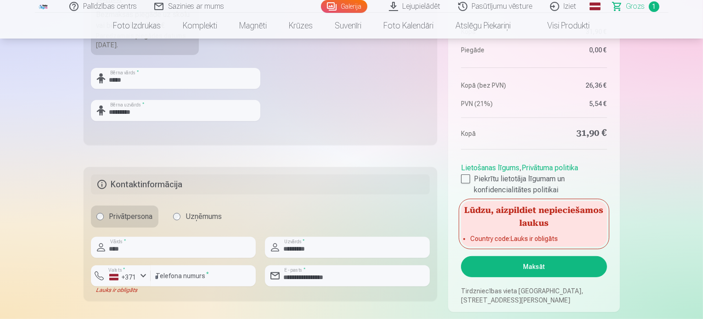
click at [558, 261] on button "Maksāt" at bounding box center [533, 266] width 145 height 21
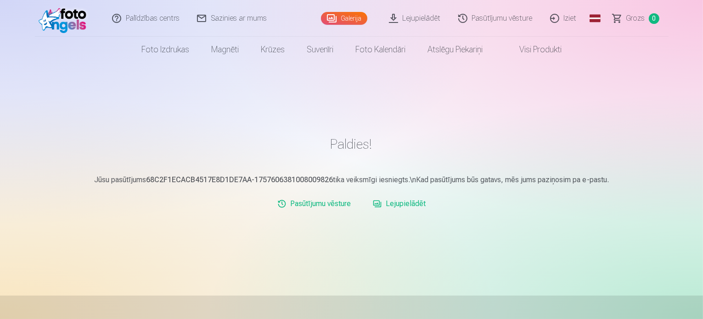
click at [396, 203] on link "Lejupielādēt" at bounding box center [399, 204] width 60 height 18
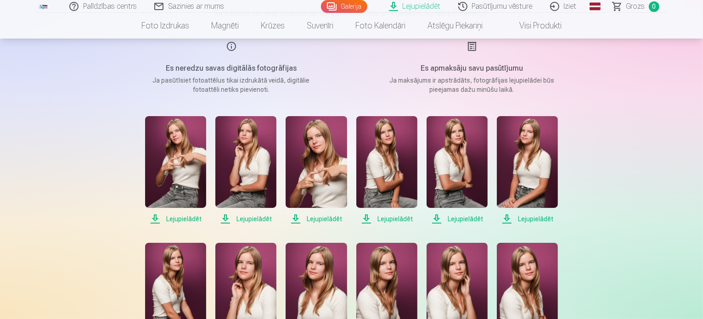
scroll to position [92, 0]
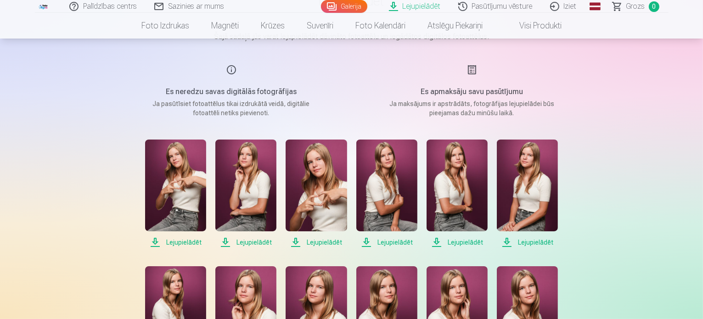
click at [185, 244] on span "Lejupielādēt" at bounding box center [175, 242] width 61 height 11
click at [240, 241] on span "Lejupielādēt" at bounding box center [245, 242] width 61 height 11
click at [317, 242] on span "Lejupielādēt" at bounding box center [315, 242] width 61 height 11
click at [391, 241] on span "Lejupielādēt" at bounding box center [386, 242] width 61 height 11
click at [453, 240] on span "Lejupielādēt" at bounding box center [456, 242] width 61 height 11
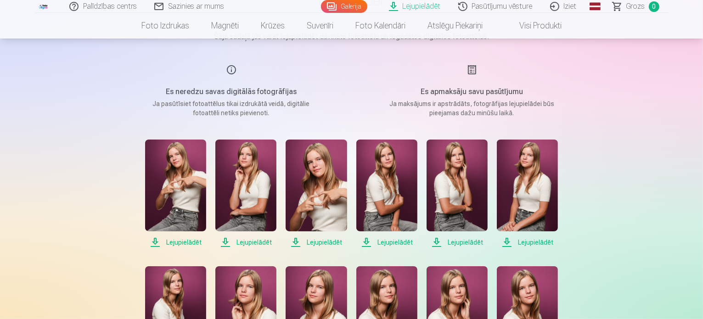
click at [512, 242] on span "Lejupielādēt" at bounding box center [527, 242] width 61 height 11
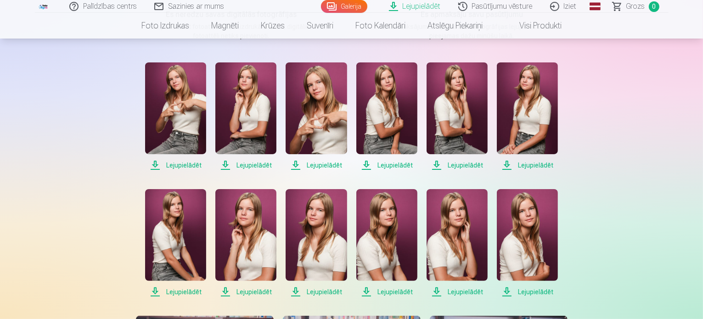
scroll to position [184, 0]
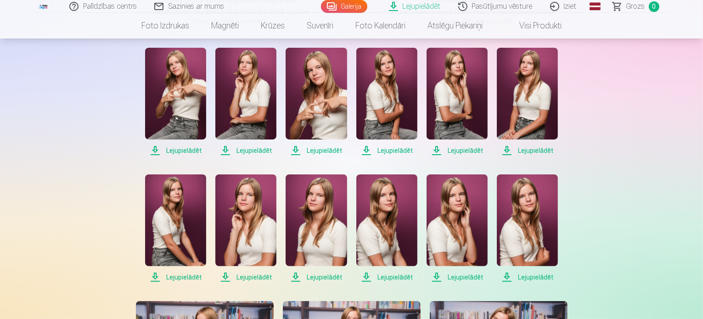
click at [176, 274] on span "Lejupielādēt" at bounding box center [175, 277] width 61 height 11
click at [241, 275] on span "Lejupielādēt" at bounding box center [245, 277] width 61 height 11
click at [316, 279] on span "Lejupielādēt" at bounding box center [315, 277] width 61 height 11
click at [382, 276] on span "Lejupielādēt" at bounding box center [386, 277] width 61 height 11
click at [453, 277] on span "Lejupielādēt" at bounding box center [456, 277] width 61 height 11
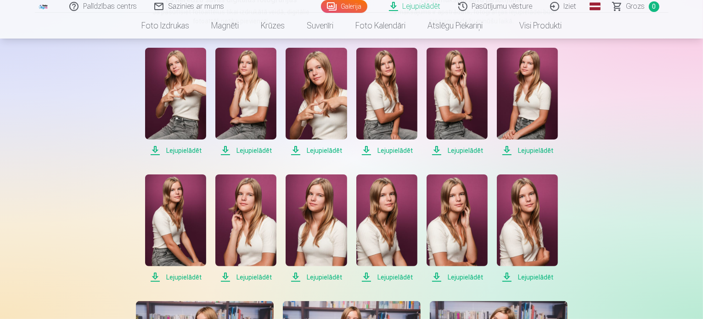
click at [514, 277] on span "Lejupielādēt" at bounding box center [527, 277] width 61 height 11
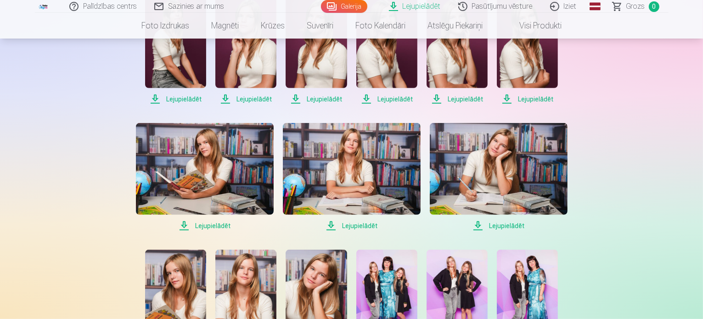
scroll to position [367, 0]
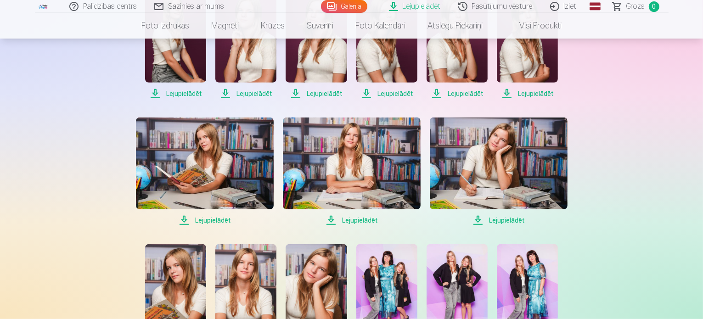
click at [206, 220] on span "Lejupielādēt" at bounding box center [205, 220] width 138 height 11
click at [354, 217] on span "Lejupielādēt" at bounding box center [352, 220] width 138 height 11
click at [496, 217] on span "Lejupielādēt" at bounding box center [499, 220] width 138 height 11
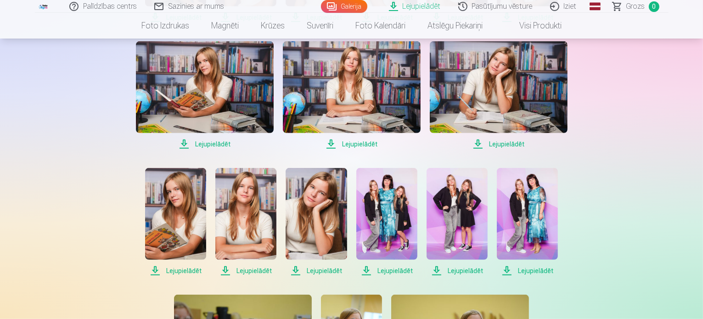
scroll to position [459, 0]
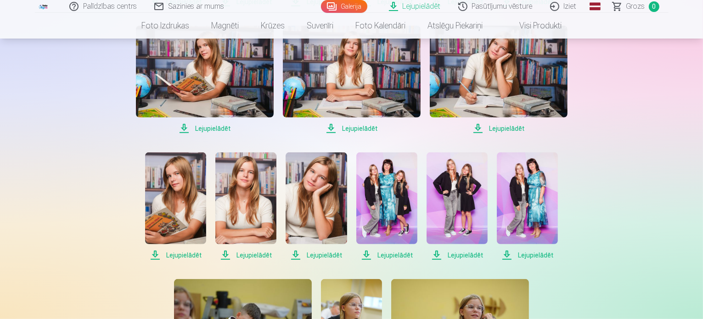
click at [194, 255] on span "Lejupielādēt" at bounding box center [175, 255] width 61 height 11
click at [240, 253] on span "Lejupielādēt" at bounding box center [245, 255] width 61 height 11
click at [308, 253] on span "Lejupielādēt" at bounding box center [315, 255] width 61 height 11
click at [392, 252] on span "Lejupielādēt" at bounding box center [386, 255] width 61 height 11
click at [441, 254] on span "Lejupielādēt" at bounding box center [456, 255] width 61 height 11
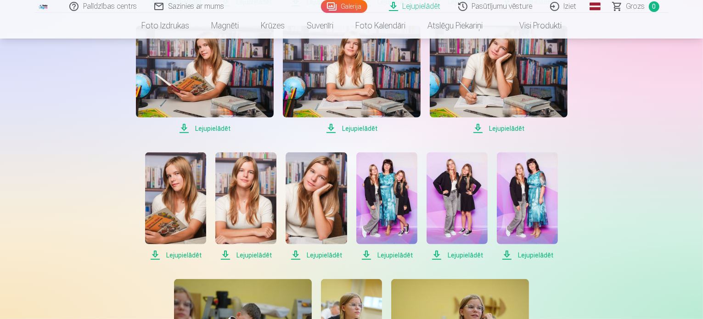
click at [514, 253] on span "Lejupielādēt" at bounding box center [527, 255] width 61 height 11
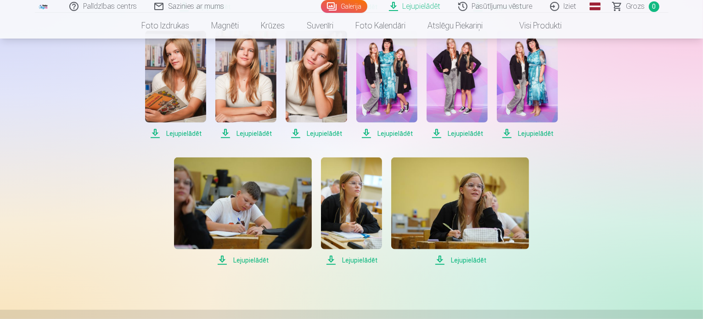
scroll to position [597, 0]
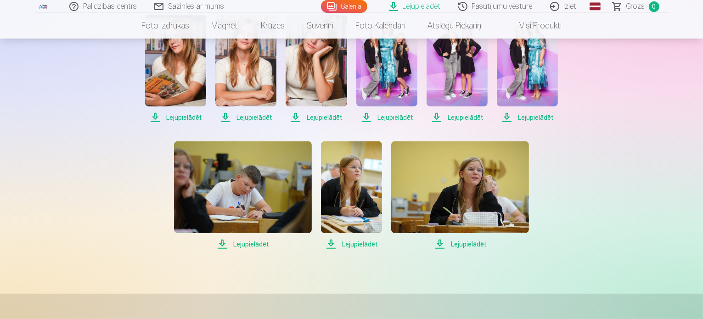
click at [358, 244] on span "Lejupielādēt" at bounding box center [351, 244] width 61 height 11
click at [484, 242] on span "Lejupielādēt" at bounding box center [460, 244] width 138 height 11
click at [240, 241] on span "Lejupielādēt" at bounding box center [243, 244] width 138 height 11
